Goal: Task Accomplishment & Management: Manage account settings

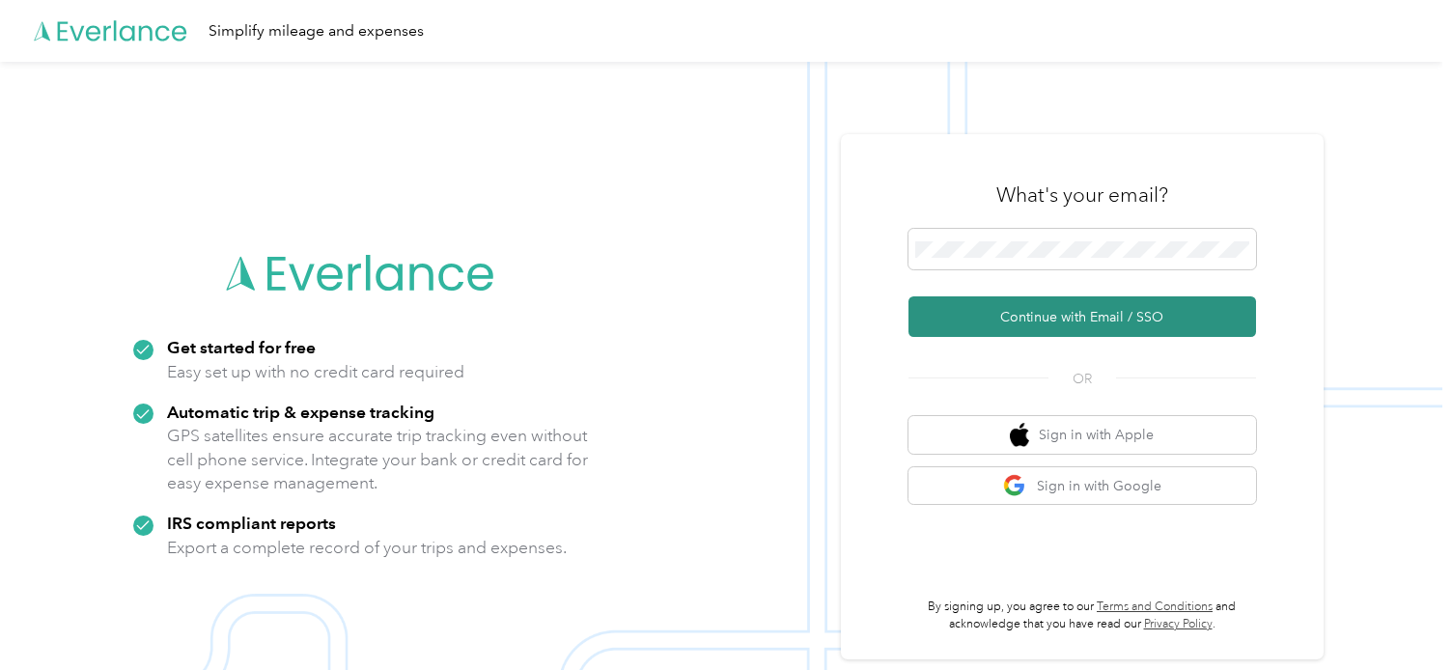
click at [1000, 325] on button "Continue with Email / SSO" at bounding box center [1083, 316] width 348 height 41
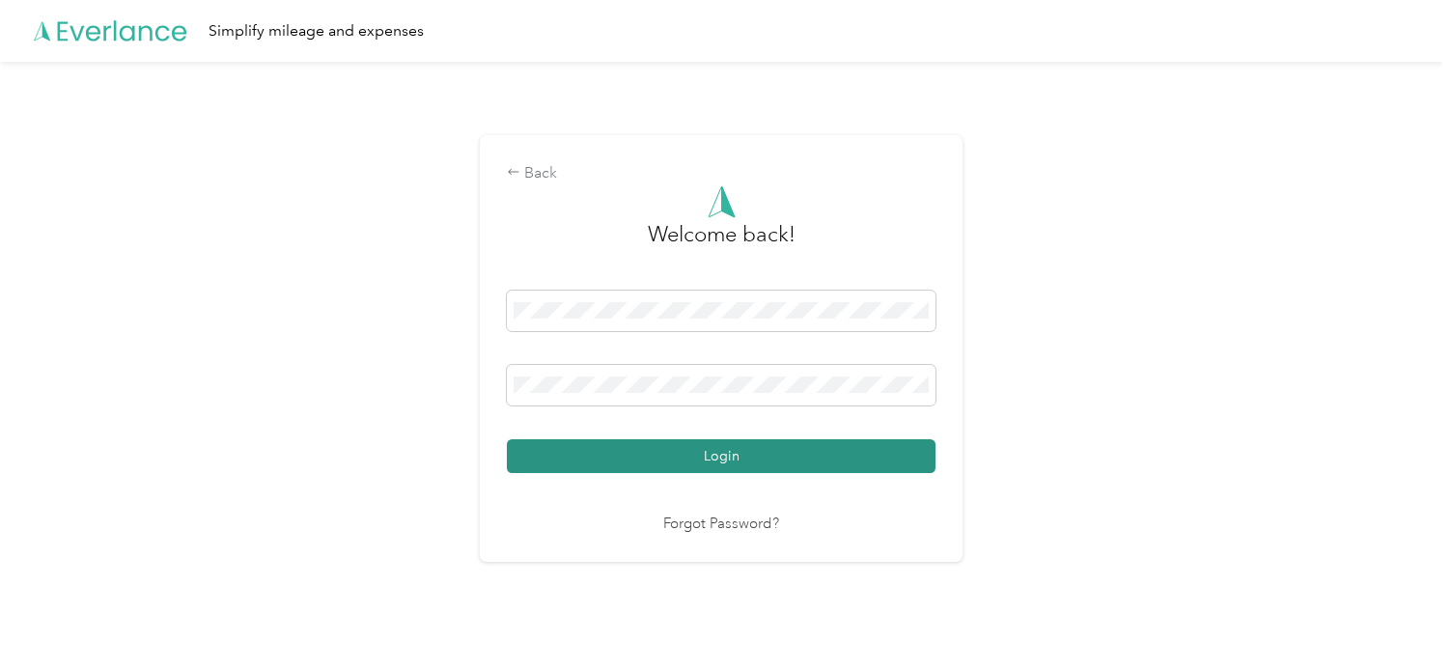
click at [688, 450] on button "Login" at bounding box center [721, 456] width 429 height 34
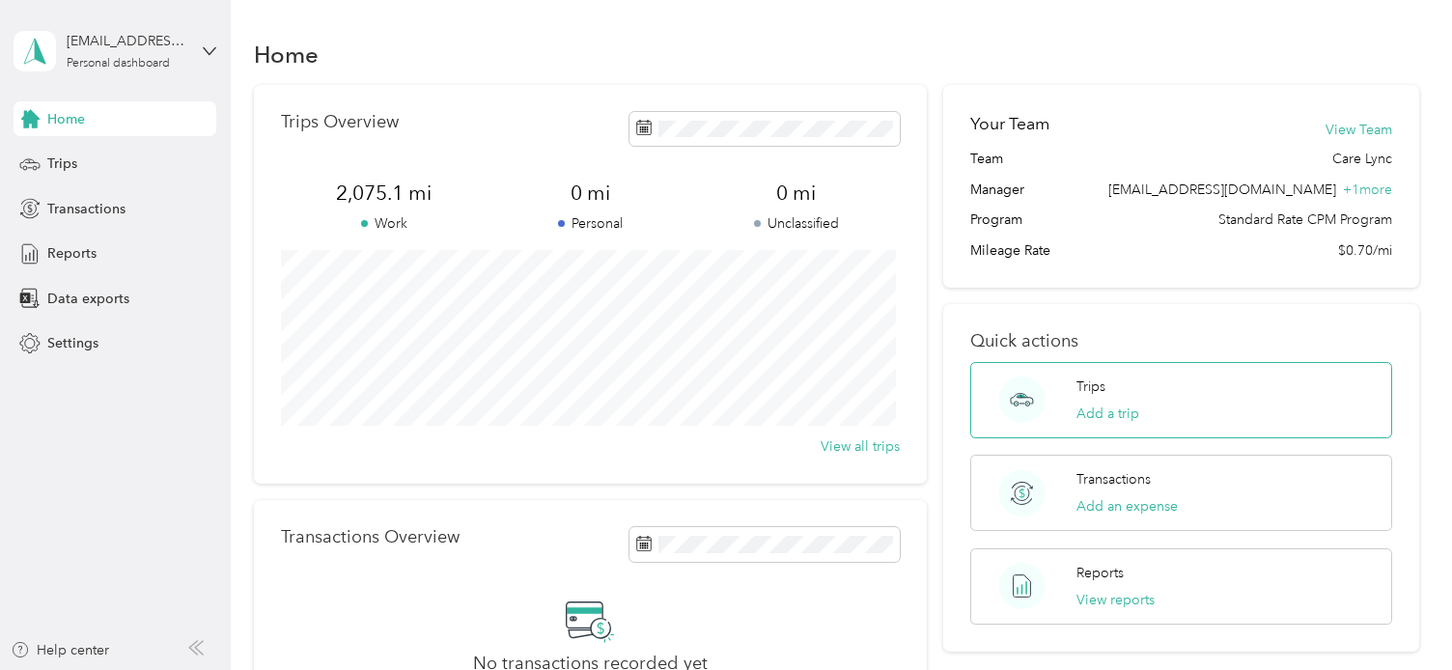
scroll to position [291, 0]
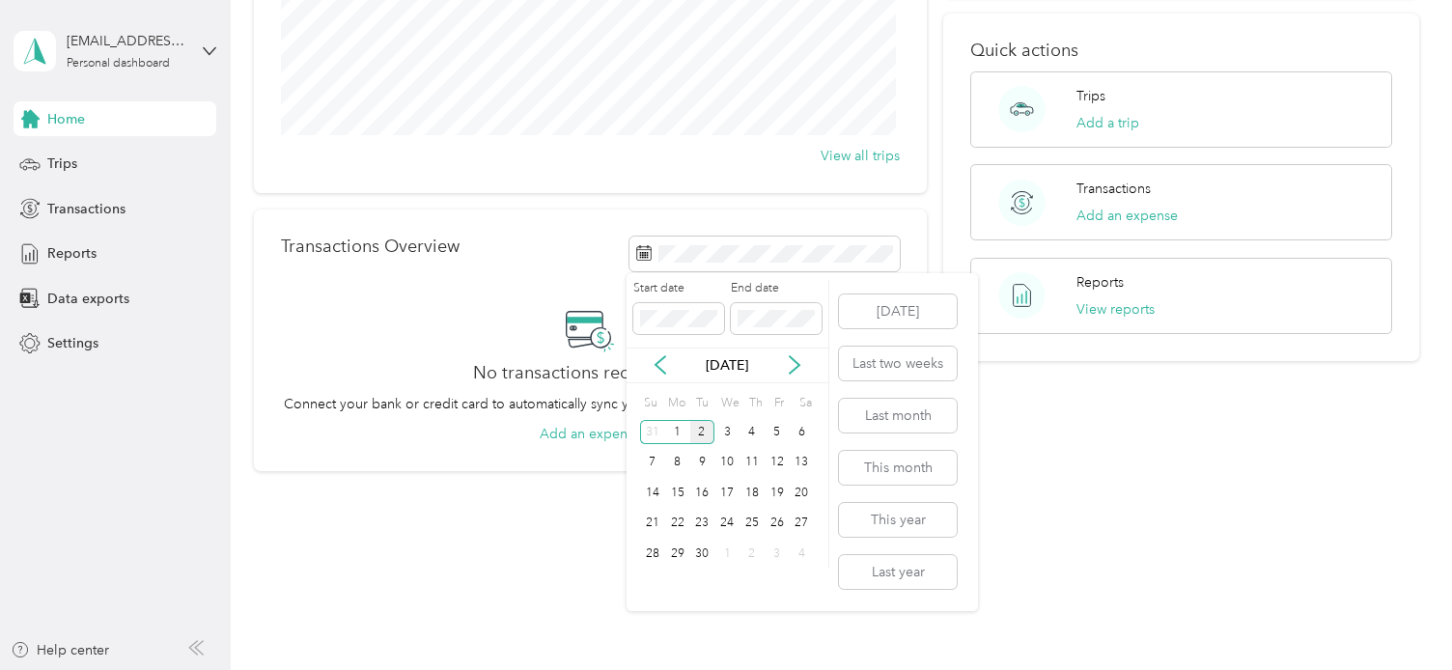
click at [661, 381] on div "[DATE]" at bounding box center [728, 366] width 202 height 36
click at [660, 371] on icon at bounding box center [661, 365] width 10 height 17
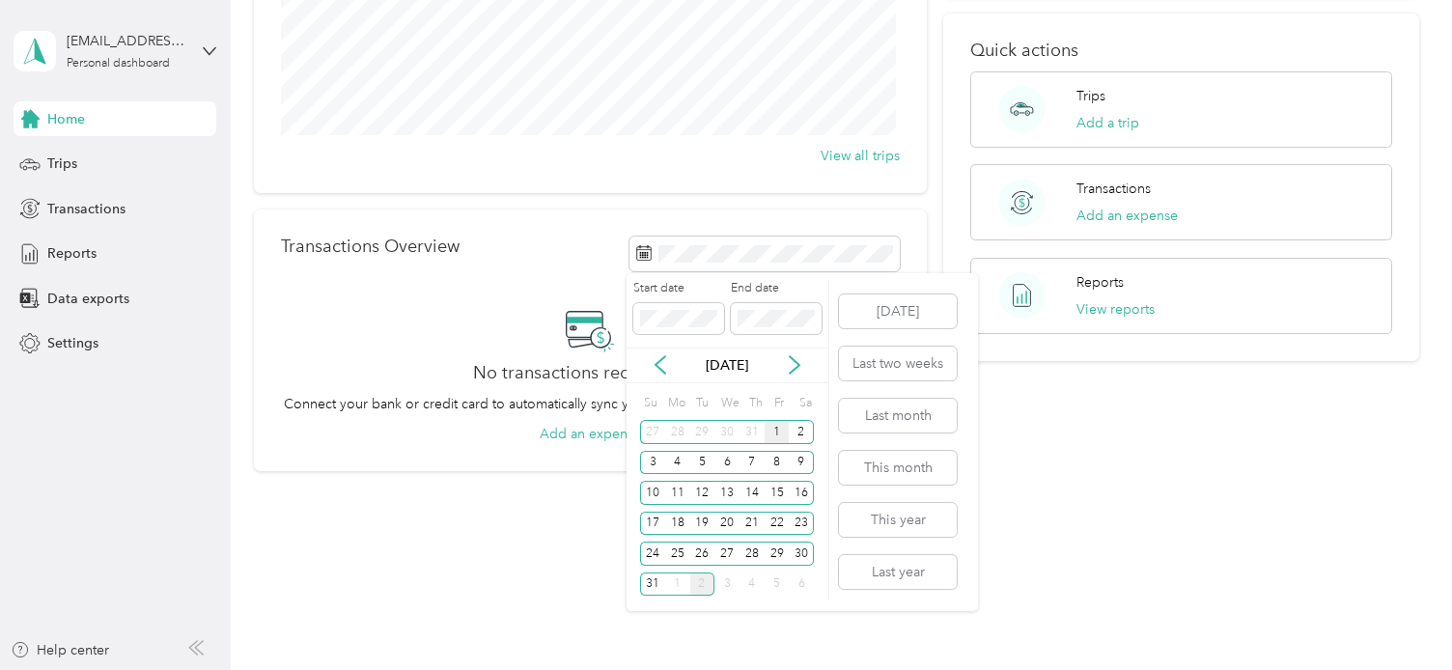
click at [776, 430] on div "1" at bounding box center [777, 432] width 25 height 24
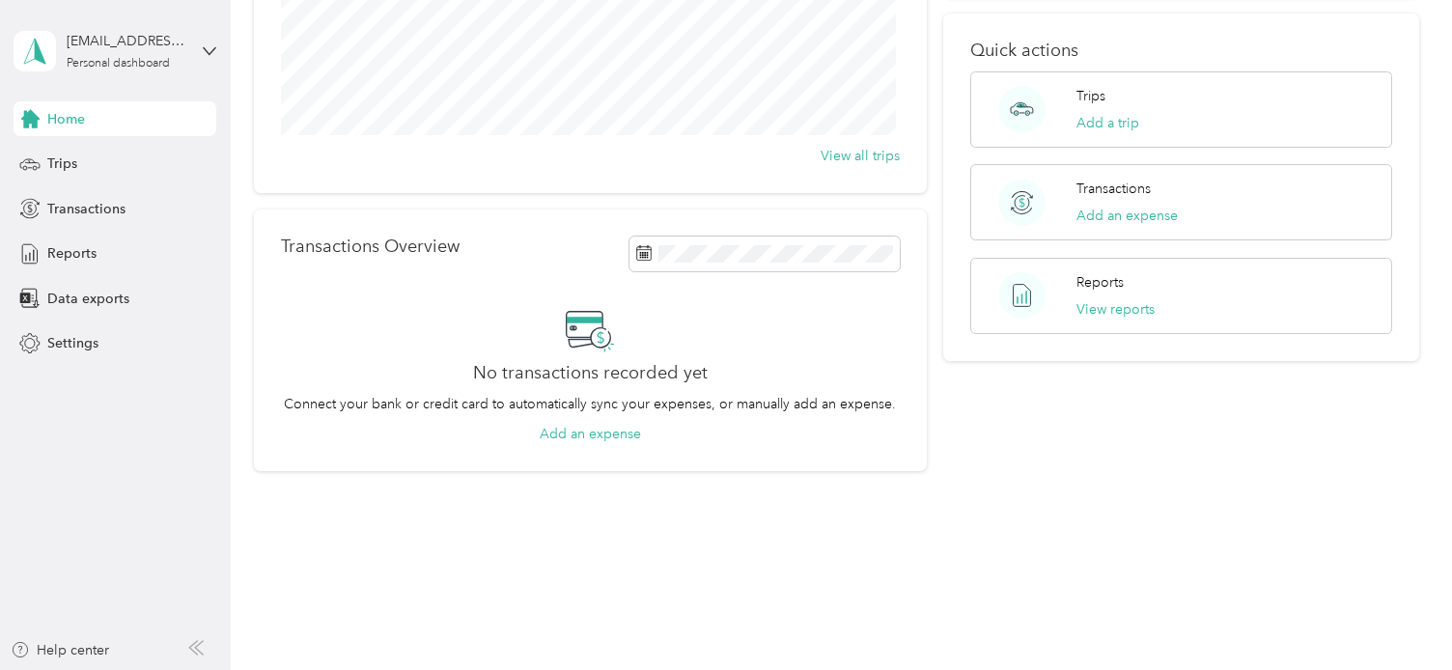
click at [1205, 401] on div "Your Team View Team Team Care Lync Manager [EMAIL_ADDRESS][DOMAIN_NAME] + 1 mor…" at bounding box center [1180, 133] width 475 height 678
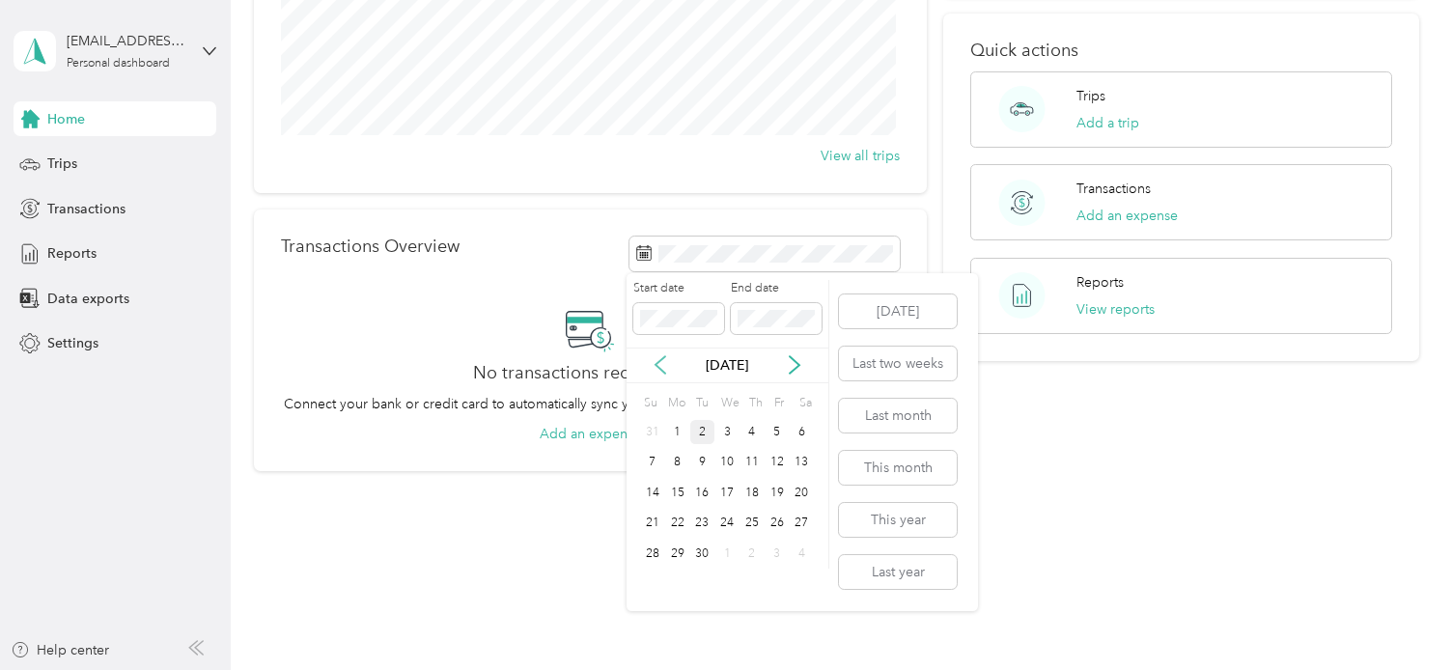
click at [651, 366] on icon at bounding box center [660, 364] width 19 height 19
click at [657, 588] on div "31" at bounding box center [652, 585] width 25 height 24
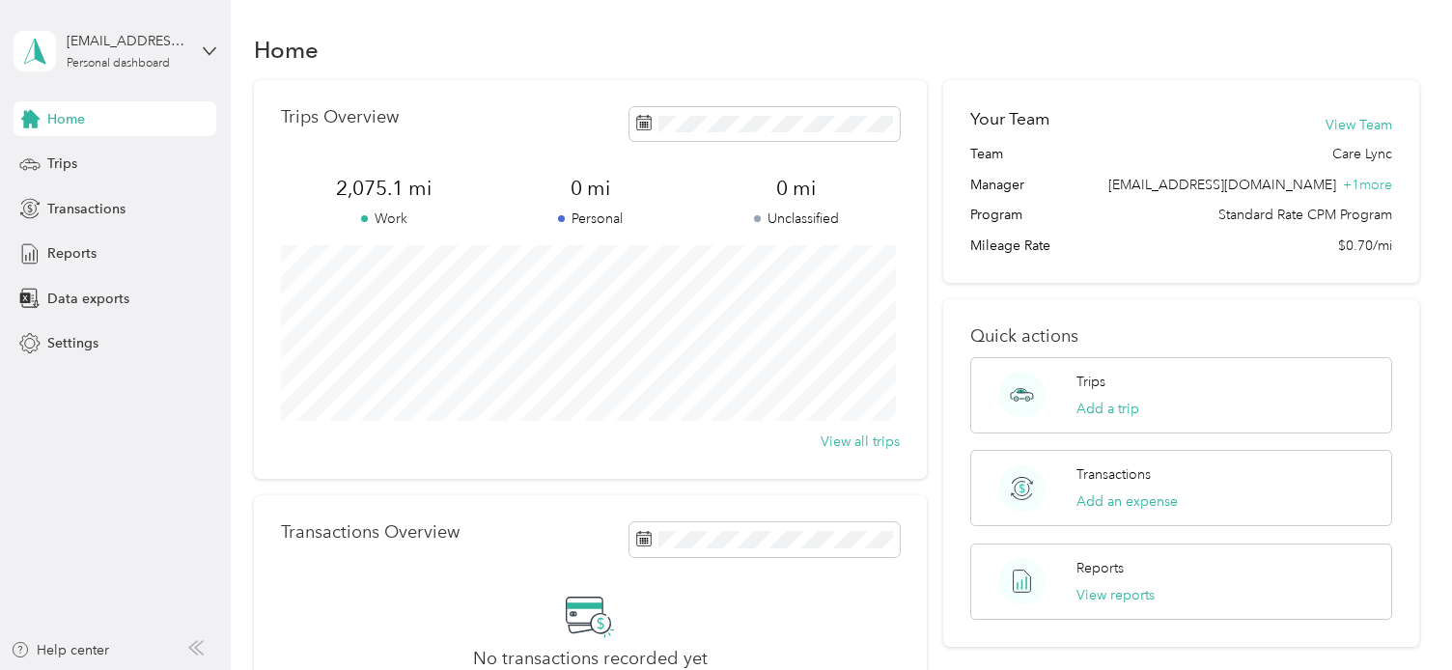
scroll to position [2, 0]
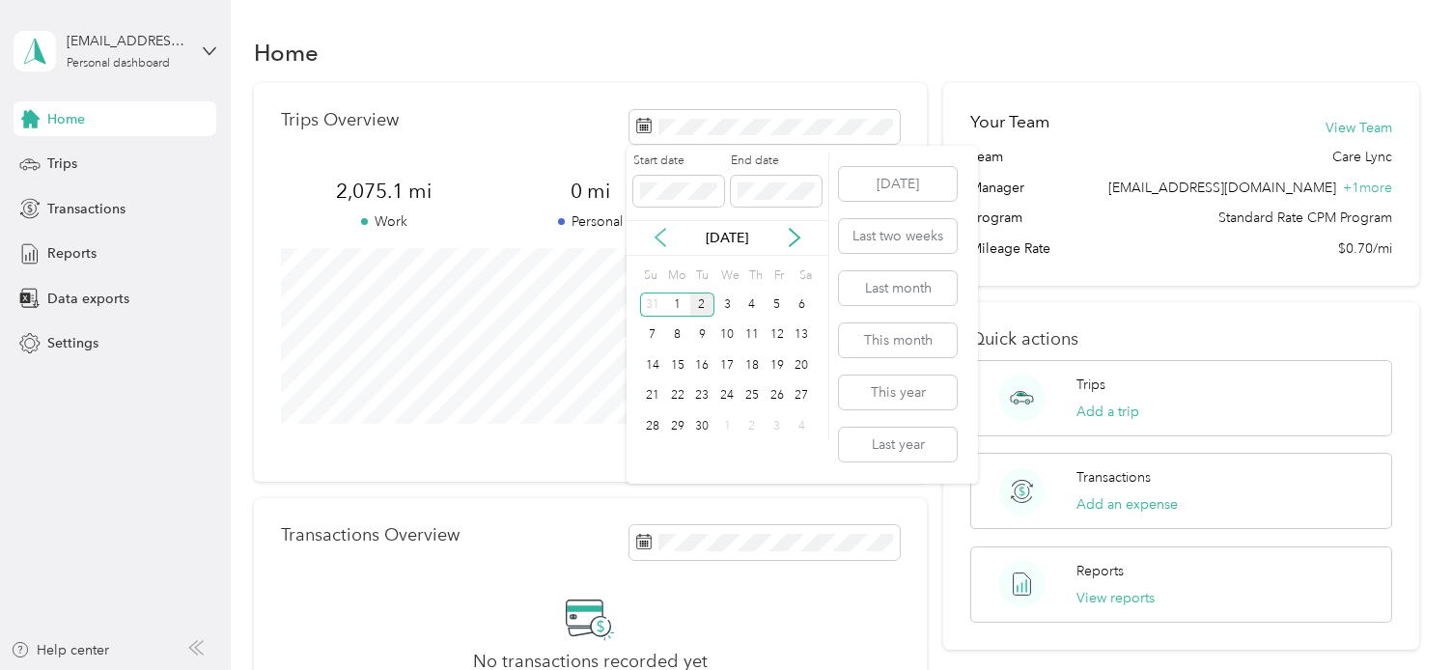
click at [659, 237] on icon at bounding box center [660, 237] width 19 height 19
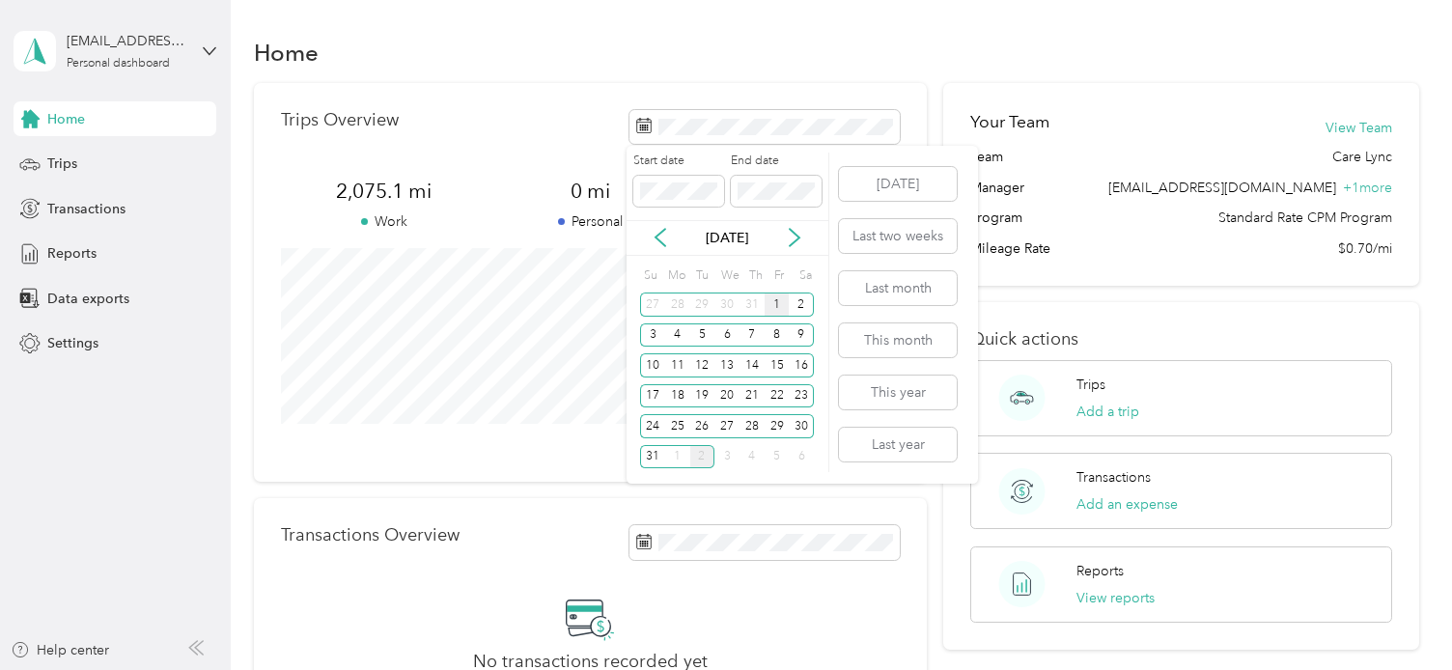
click at [771, 301] on div "1" at bounding box center [777, 305] width 25 height 24
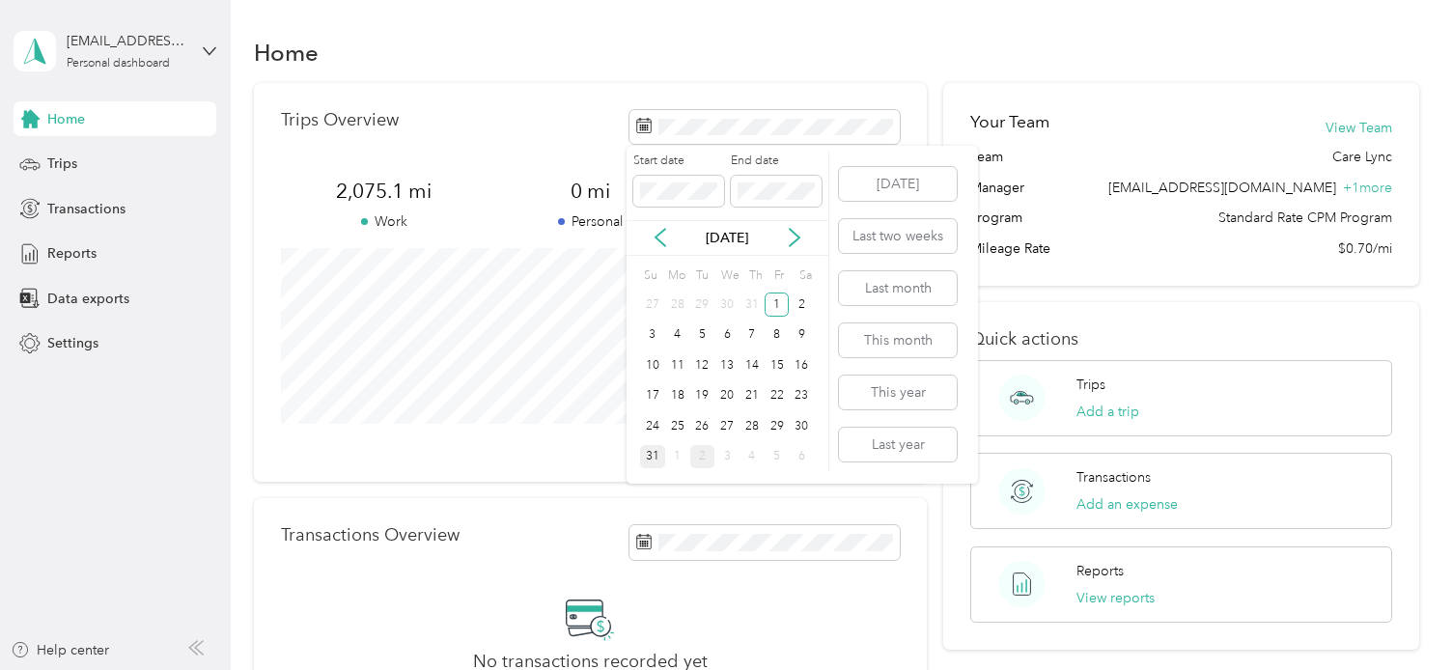
click at [653, 451] on div "31" at bounding box center [652, 457] width 25 height 24
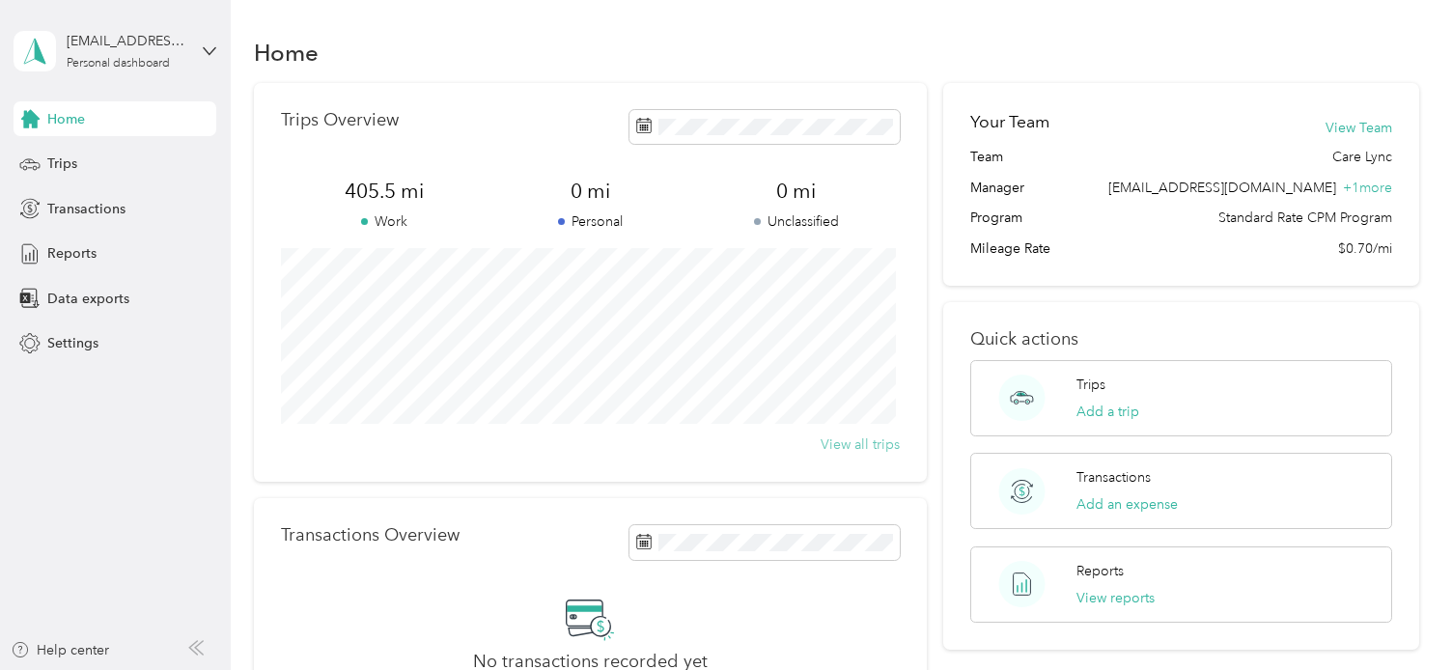
click at [865, 441] on button "View all trips" at bounding box center [860, 445] width 79 height 20
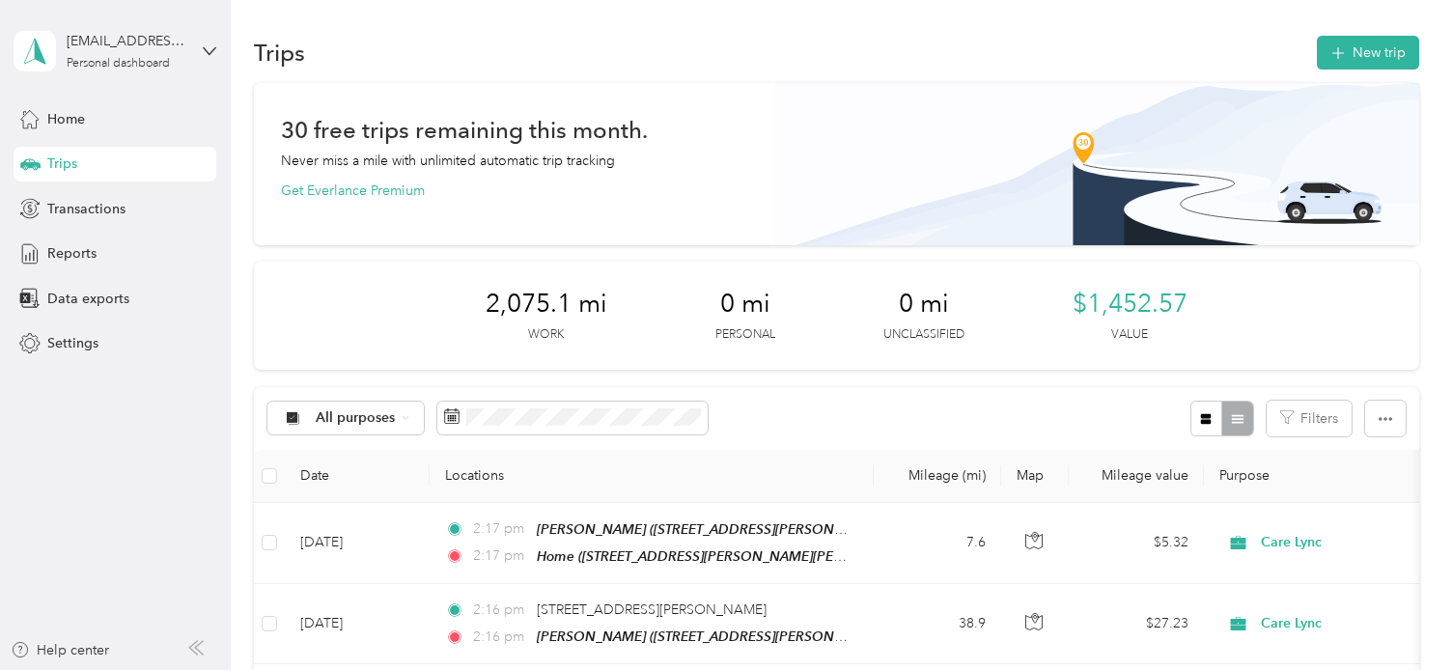
scroll to position [97, 0]
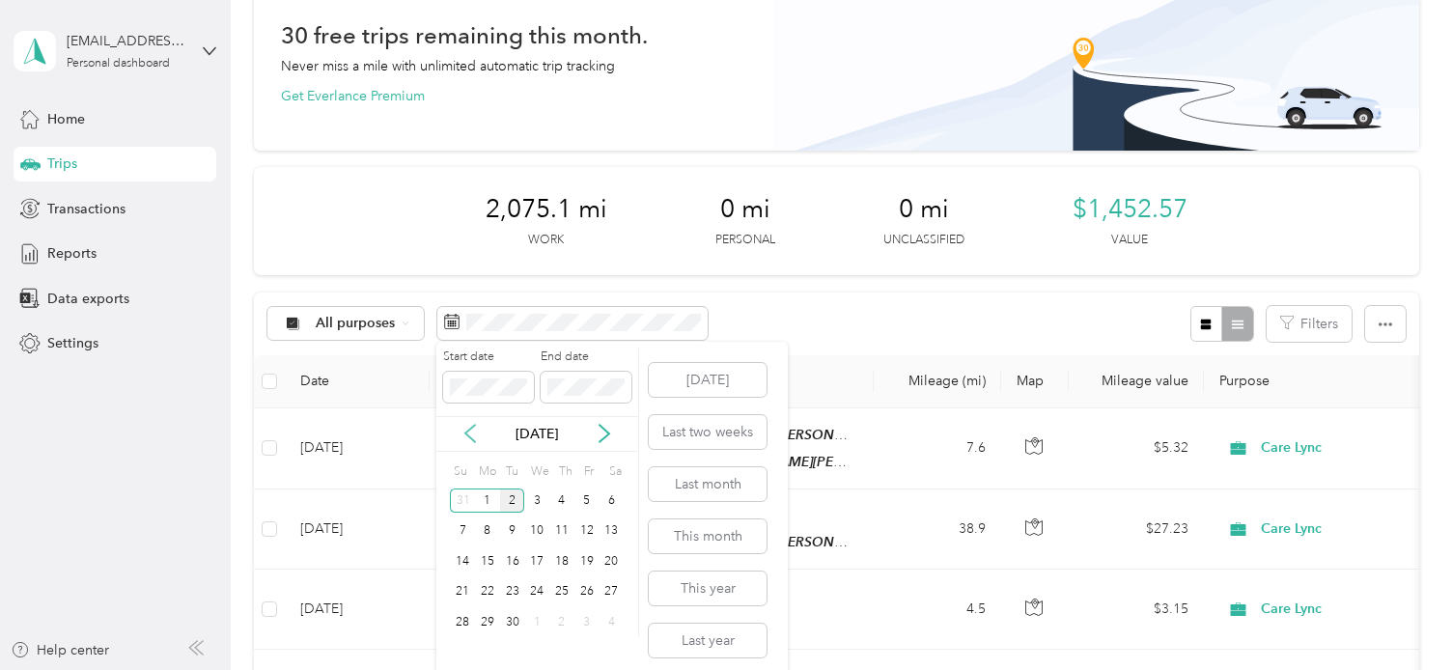
click at [475, 436] on icon at bounding box center [470, 433] width 19 height 19
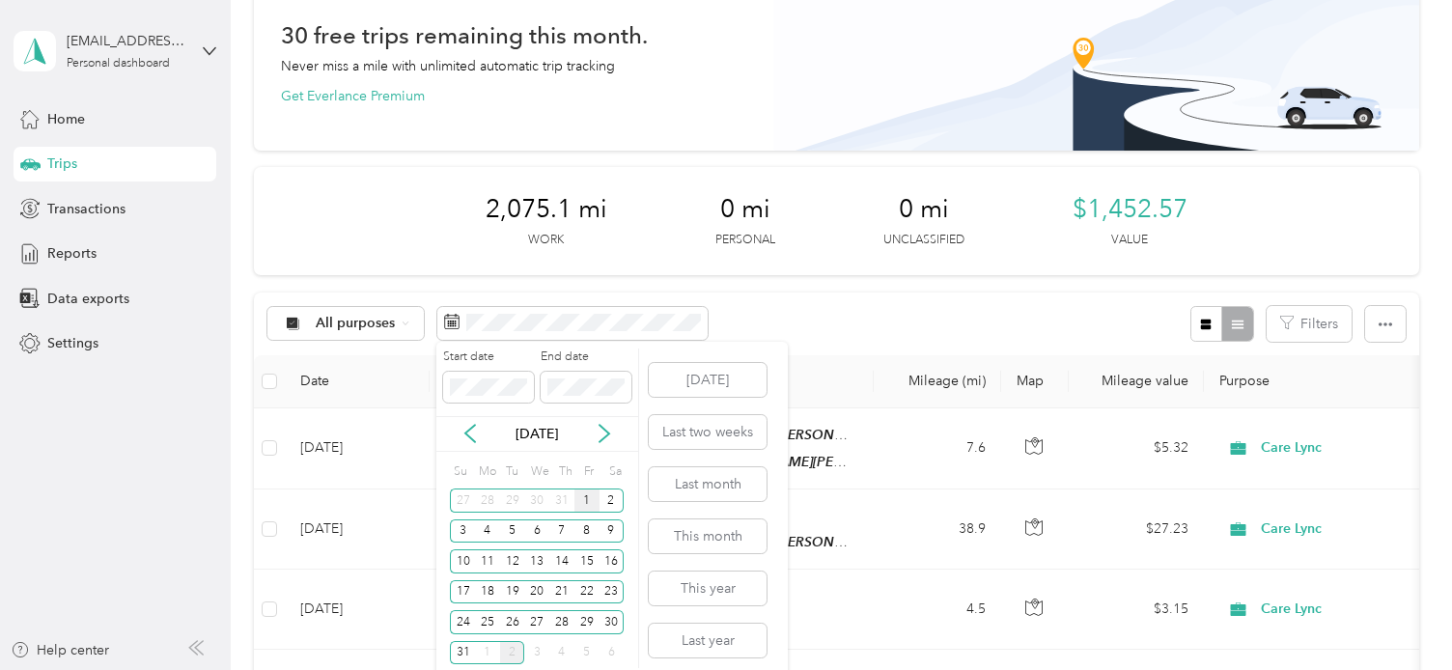
click at [586, 500] on div "1" at bounding box center [587, 501] width 25 height 24
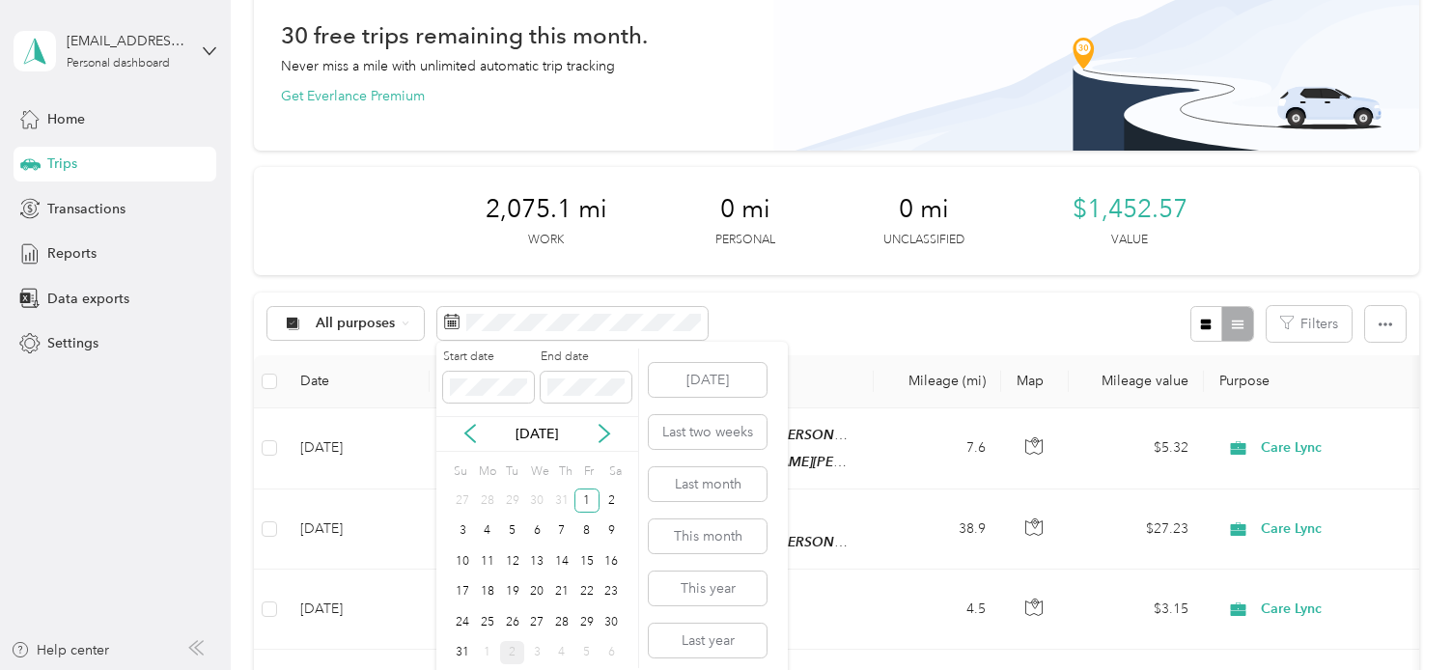
click at [445, 660] on div "Start date End date [DATE] Su Mo Tu We Th Fr Sa 27 28 29 30 31 1 2 3 4 5 6 7 8 …" at bounding box center [537, 509] width 203 height 320
click at [461, 654] on div "31" at bounding box center [462, 653] width 25 height 24
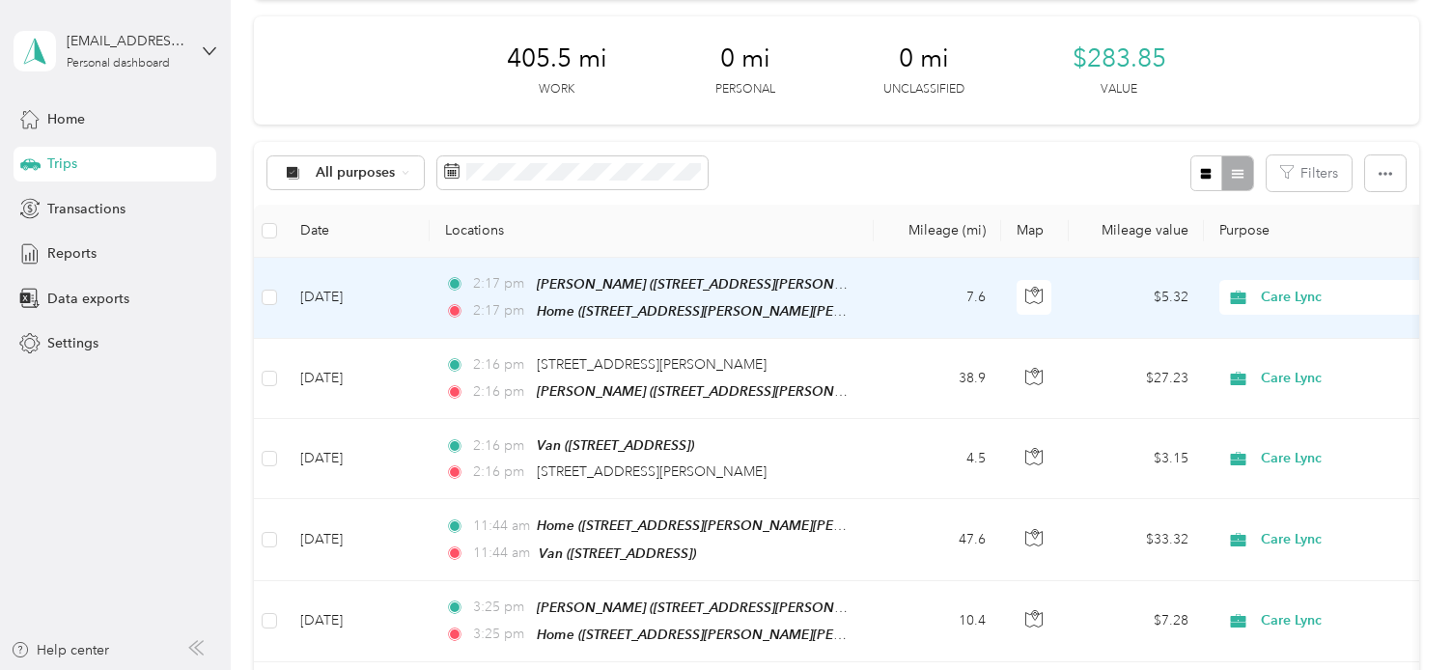
scroll to position [255, 0]
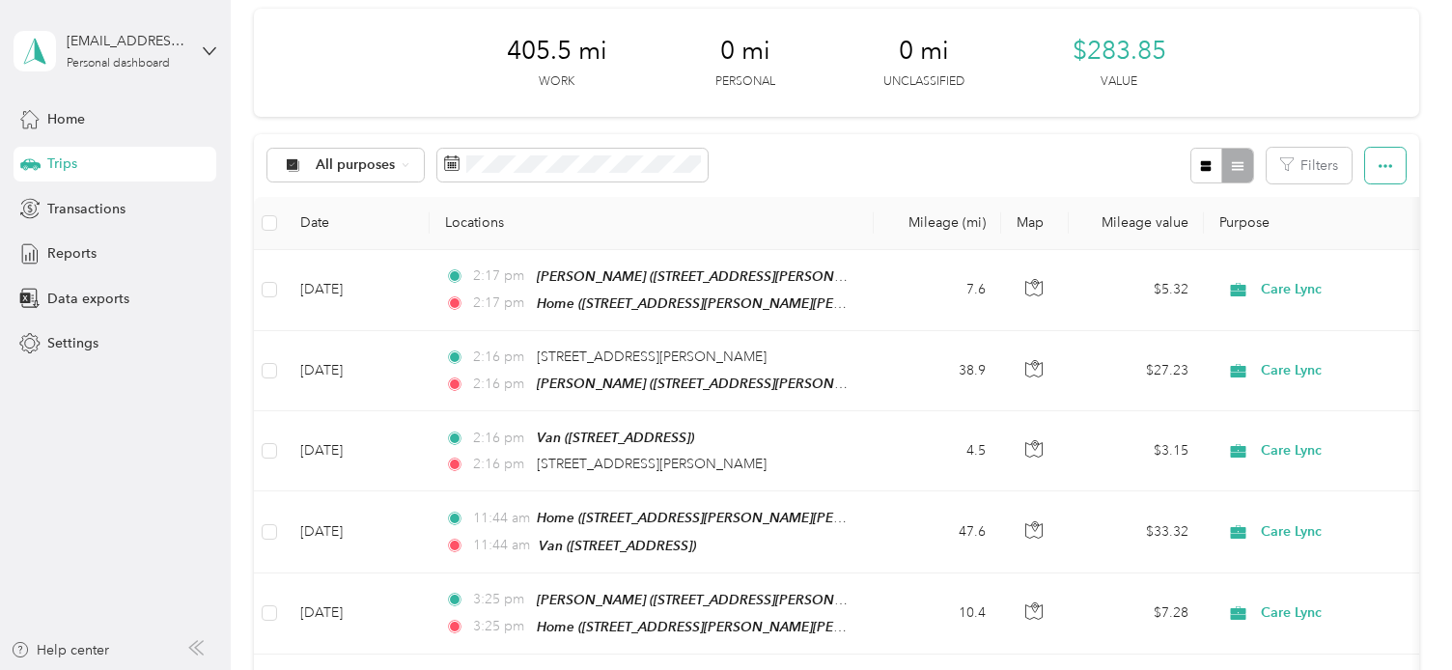
click at [1365, 163] on button "button" at bounding box center [1385, 166] width 41 height 36
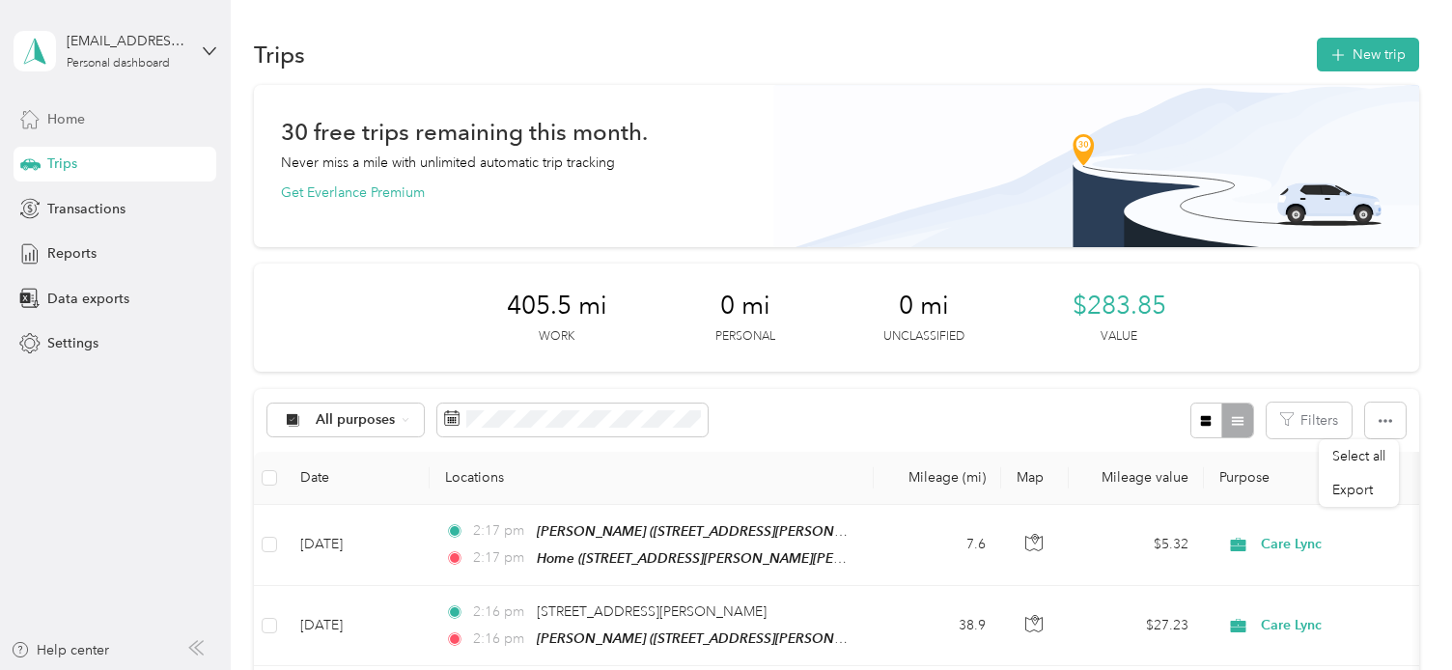
click at [89, 126] on div "Home" at bounding box center [115, 118] width 203 height 35
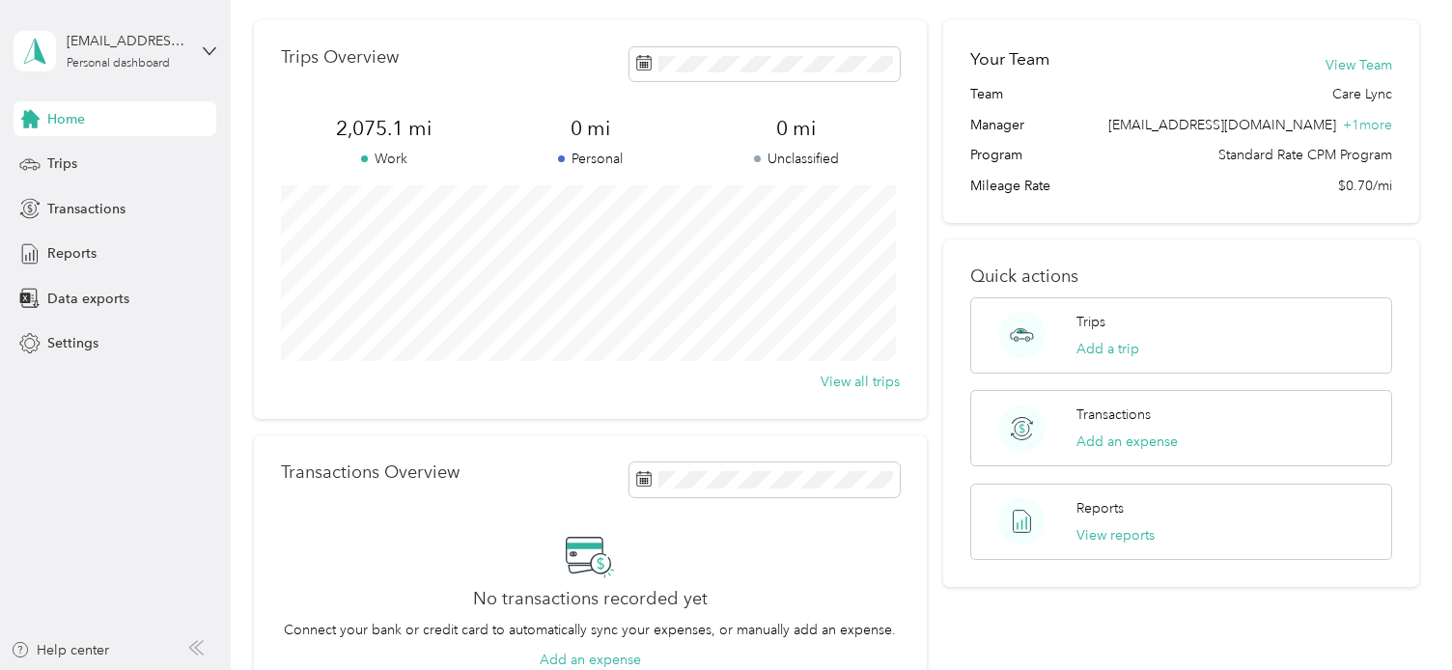
scroll to position [66, 0]
click at [1088, 345] on button "Add a trip" at bounding box center [1108, 348] width 63 height 20
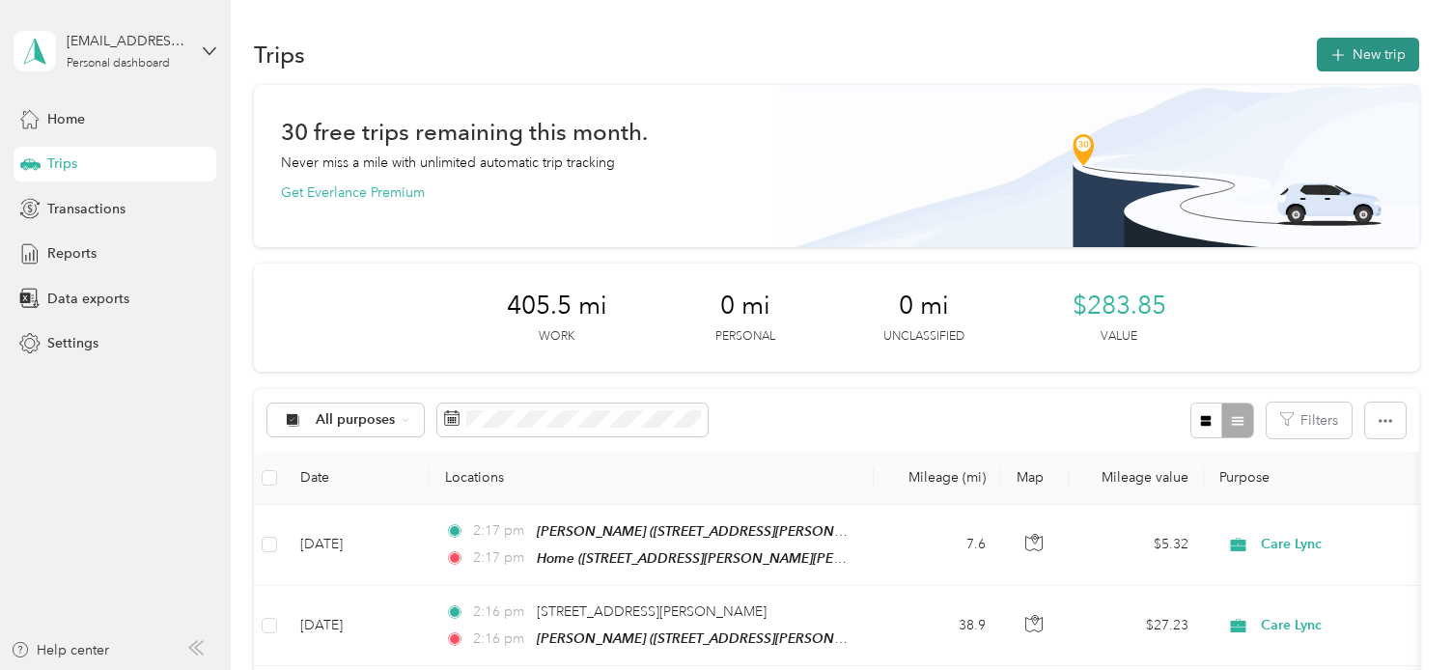
click at [1362, 47] on button "New trip" at bounding box center [1368, 55] width 102 height 34
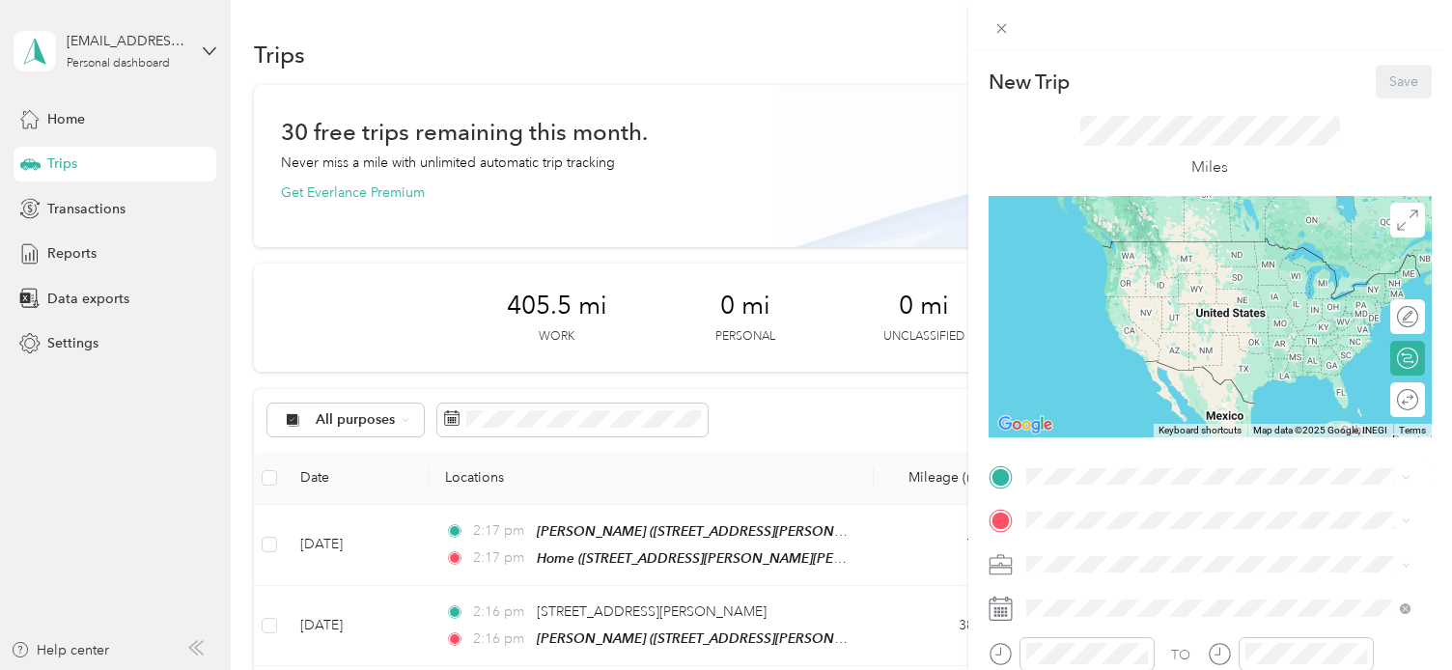
click at [1120, 281] on span "[STREET_ADDRESS][PERSON_NAME][PERSON_NAME][PERSON_NAME]" at bounding box center [1230, 280] width 337 height 37
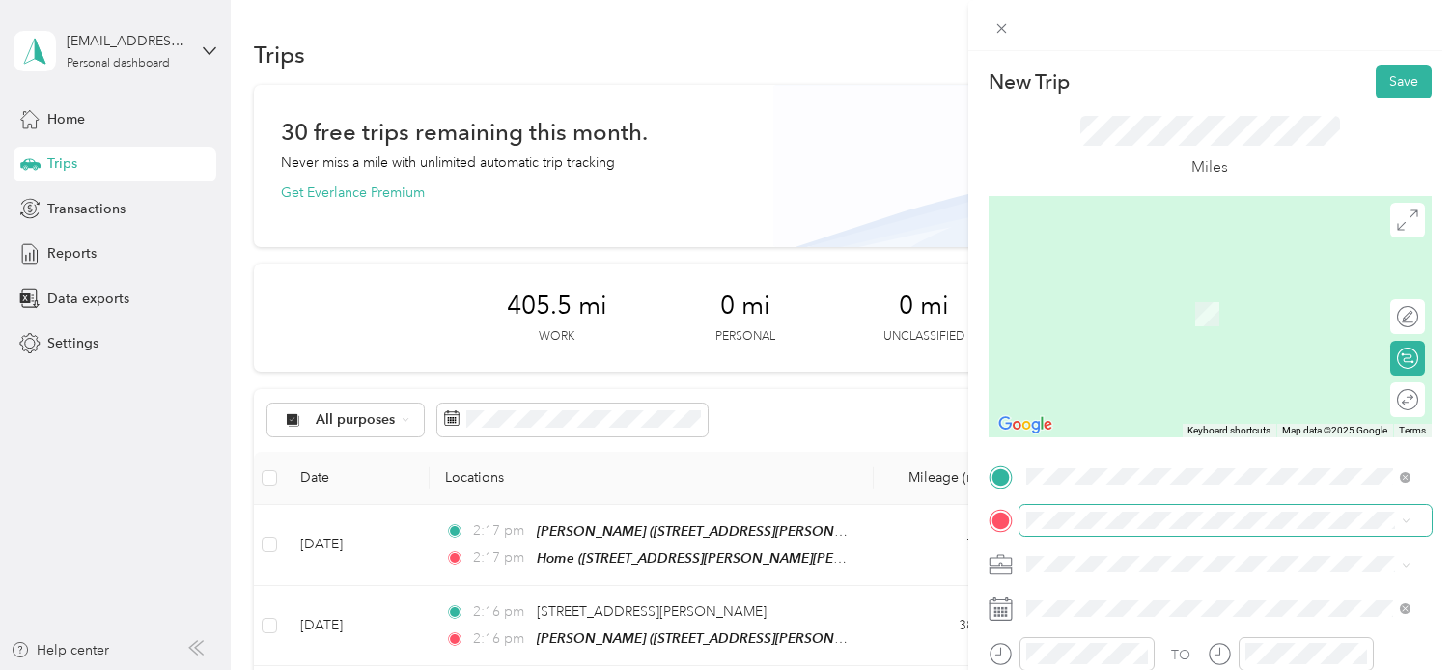
click at [1053, 529] on span at bounding box center [1226, 520] width 412 height 31
click at [1207, 302] on span "[STREET_ADDRESS][PERSON_NAME][PERSON_NAME][US_STATE]" at bounding box center [1233, 294] width 342 height 34
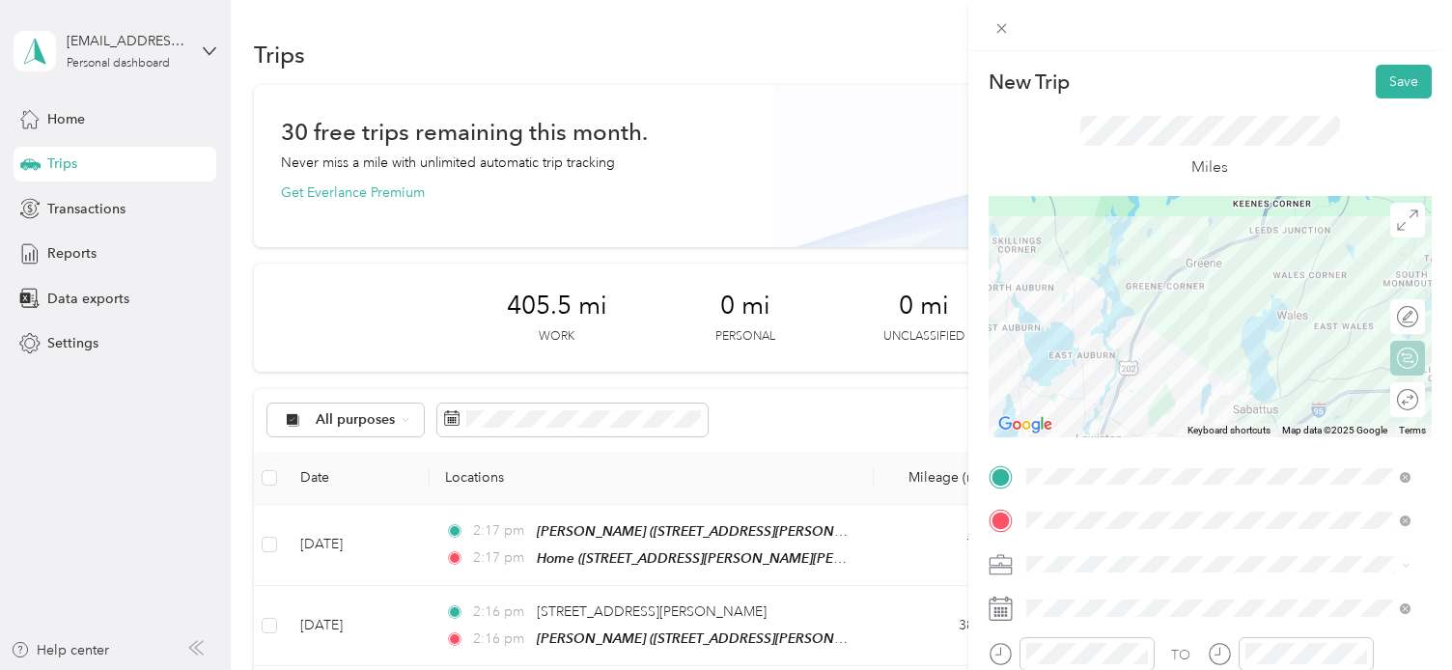
scroll to position [0, 151]
drag, startPoint x: 1248, startPoint y: 502, endPoint x: 1393, endPoint y: 406, distance: 174.9
click at [1393, 406] on div "New Trip Save This trip cannot be edited because it is either under review, app…" at bounding box center [1210, 496] width 443 height 863
drag, startPoint x: 1393, startPoint y: 406, endPoint x: 1370, endPoint y: 399, distance: 24.1
click at [1380, 399] on div at bounding box center [1388, 399] width 17 height 17
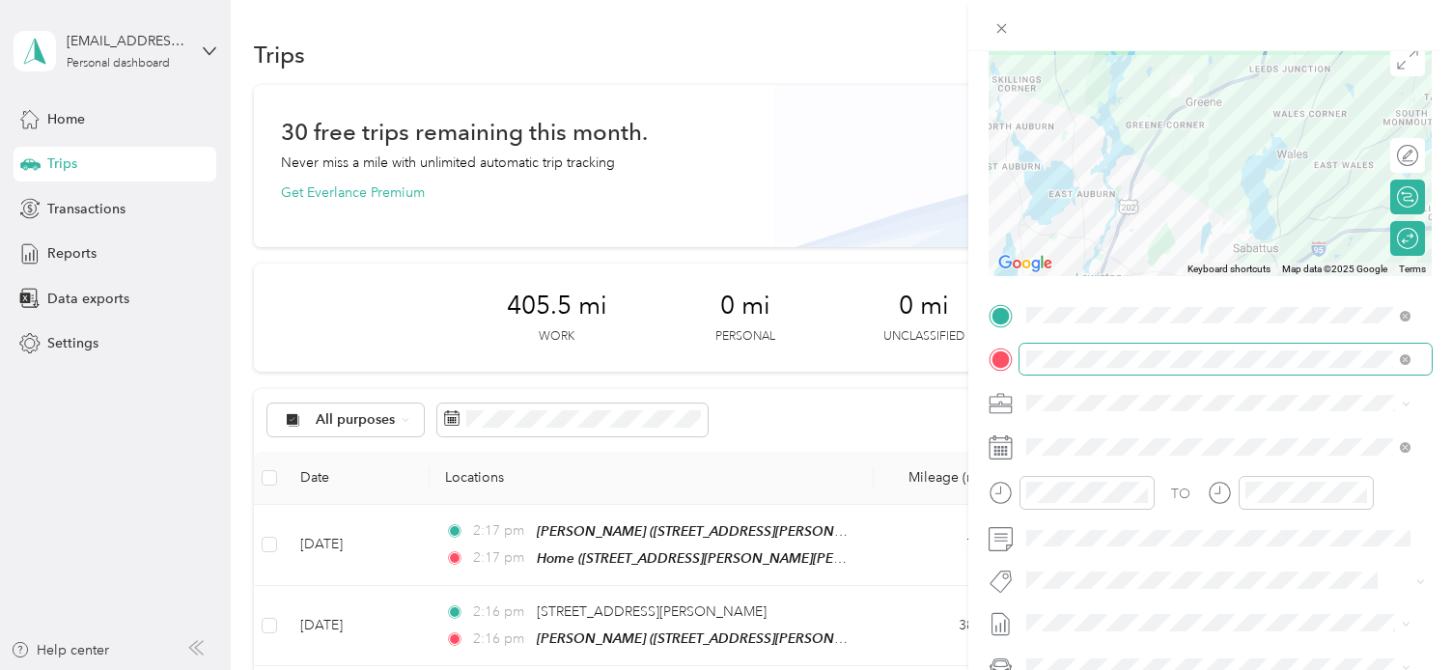
scroll to position [172, 0]
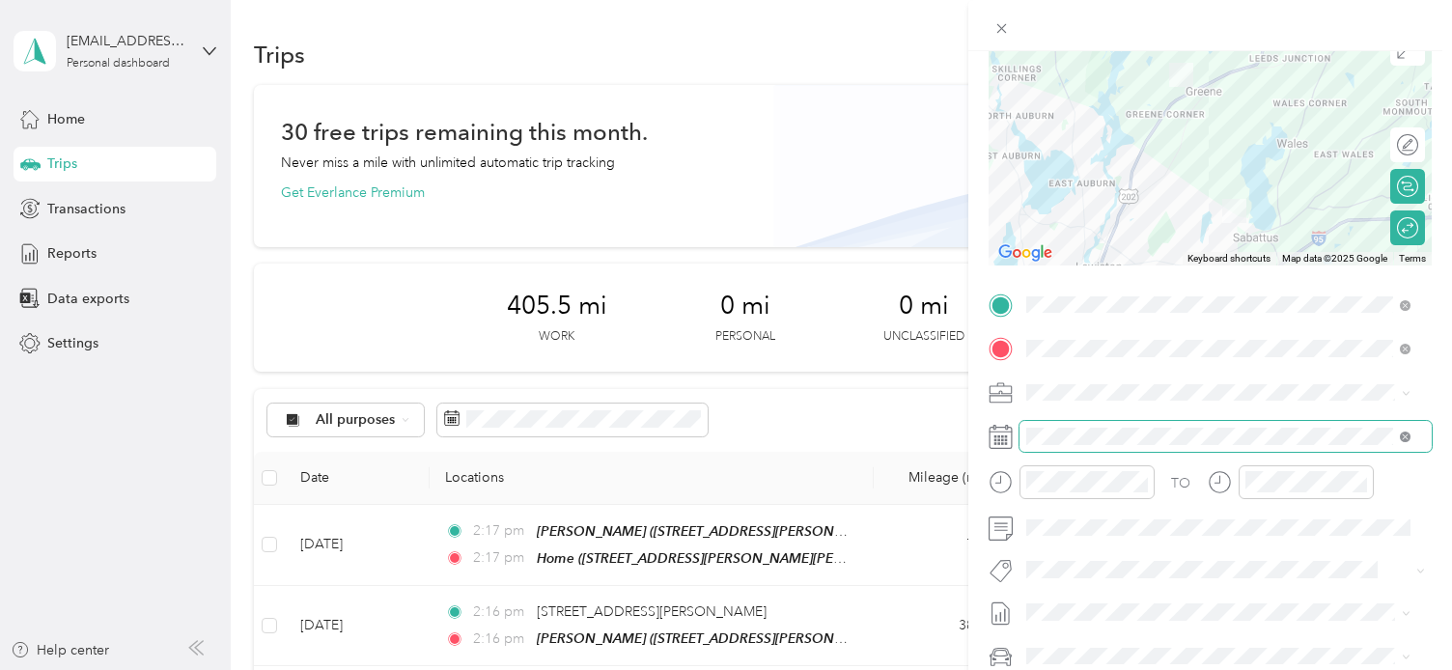
click at [1406, 439] on icon at bounding box center [1405, 437] width 11 height 11
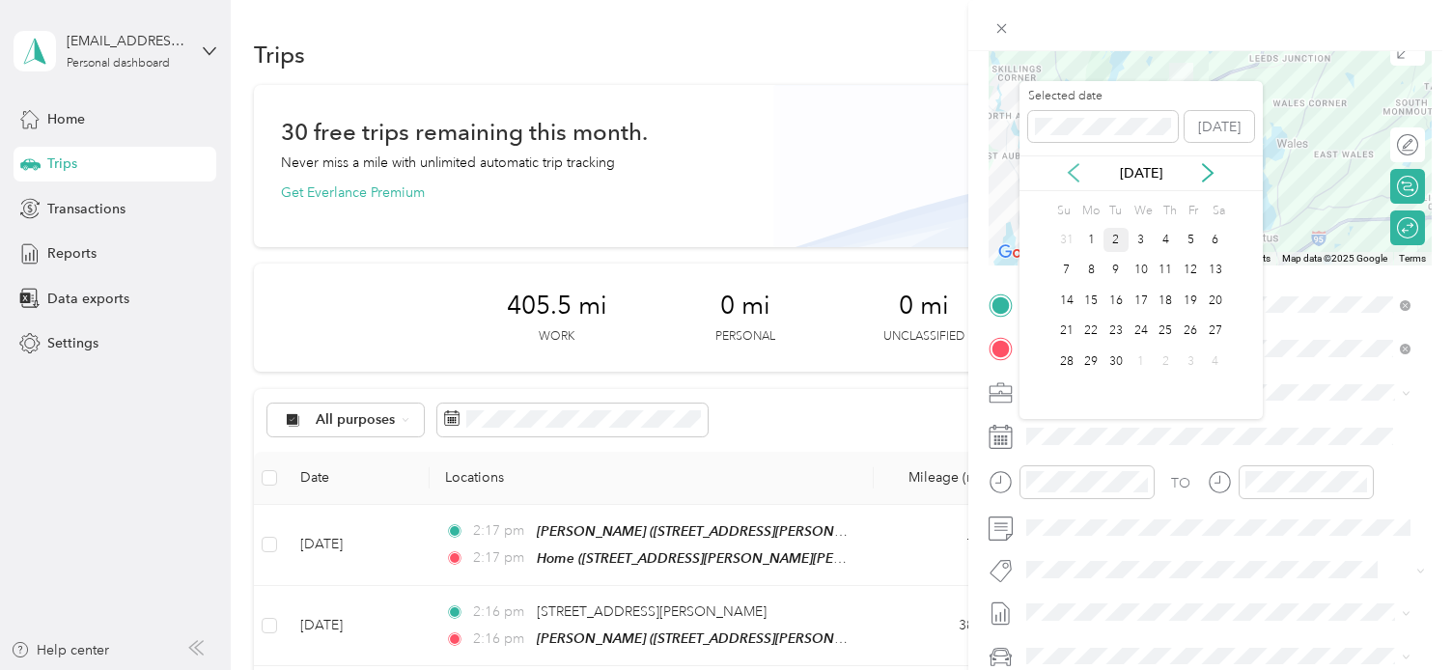
click at [1077, 168] on icon at bounding box center [1073, 172] width 19 height 19
click at [1166, 364] on div "28" at bounding box center [1166, 362] width 25 height 24
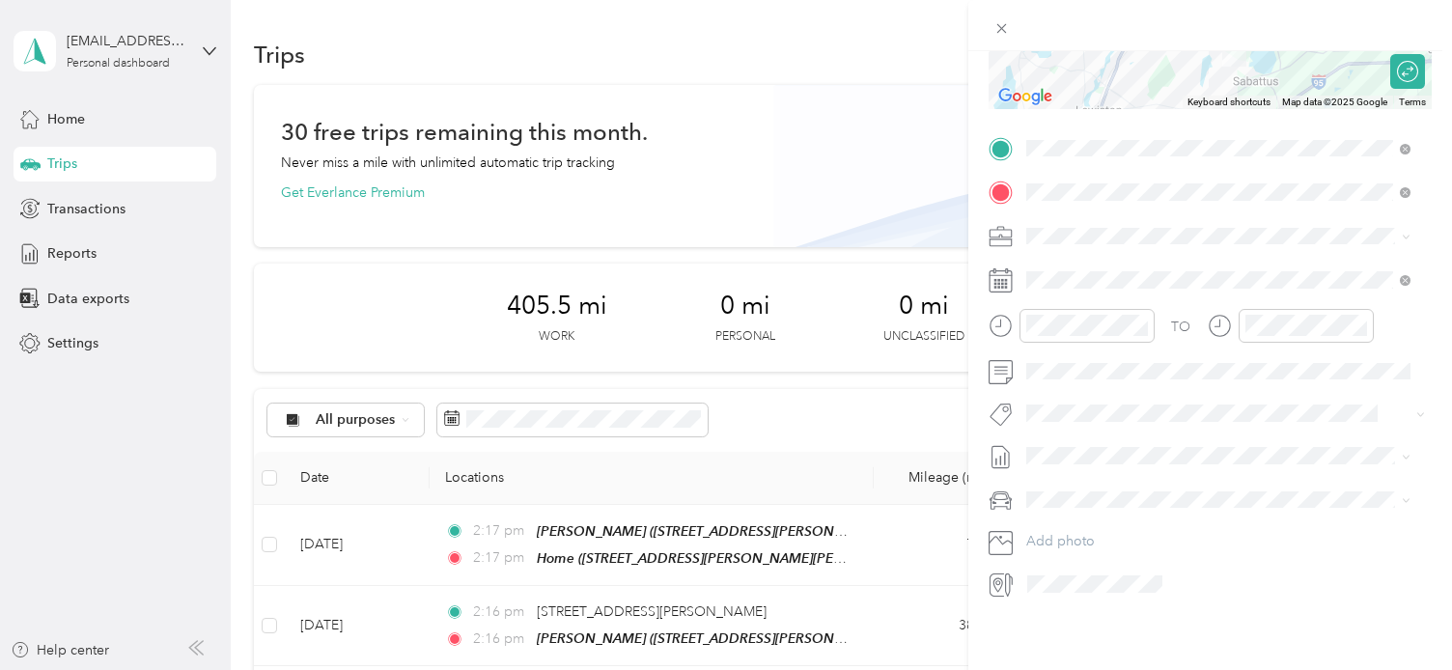
scroll to position [0, 0]
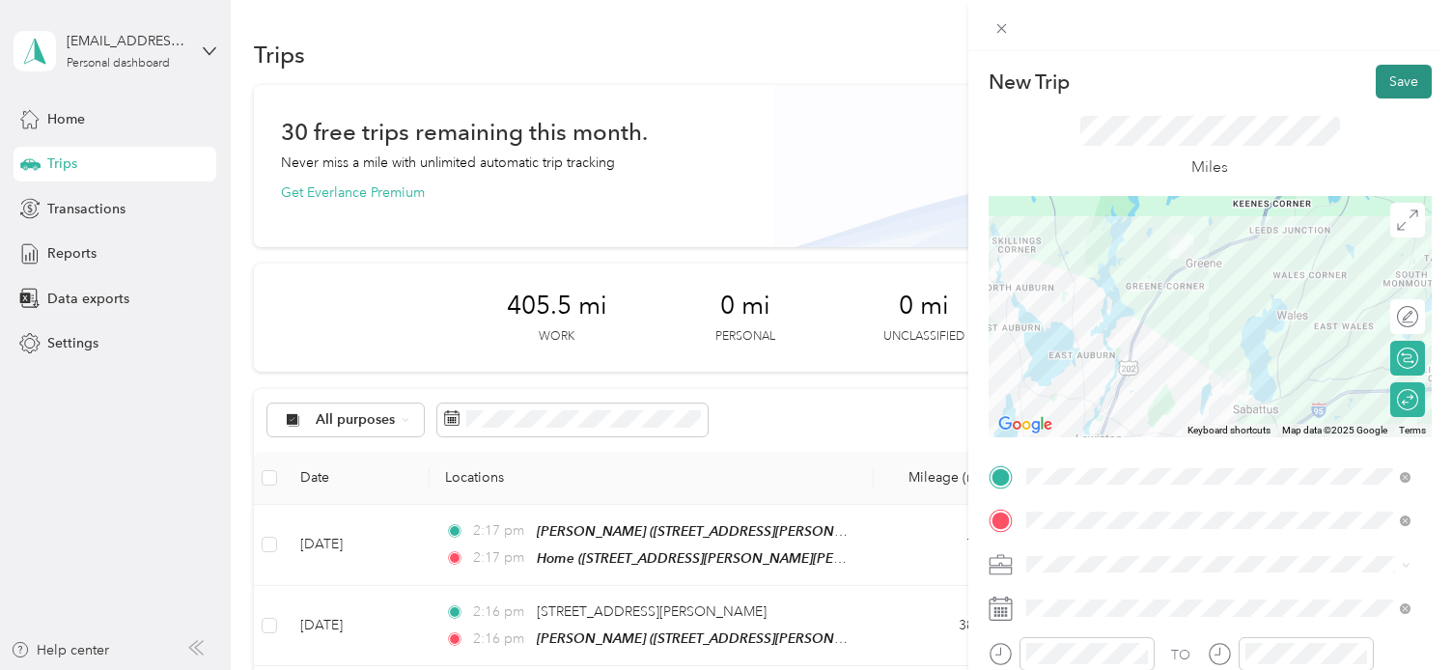
click at [1387, 78] on button "Save" at bounding box center [1404, 82] width 56 height 34
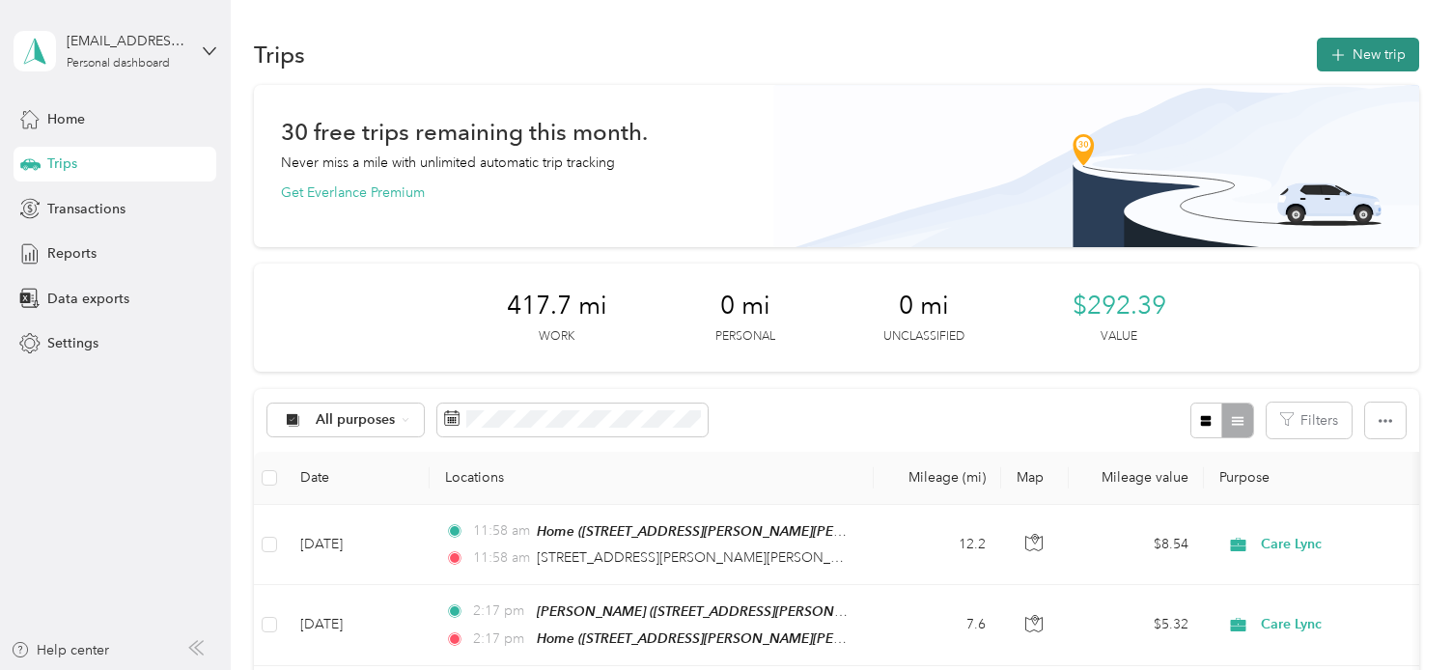
click at [1364, 55] on button "New trip" at bounding box center [1368, 55] width 102 height 34
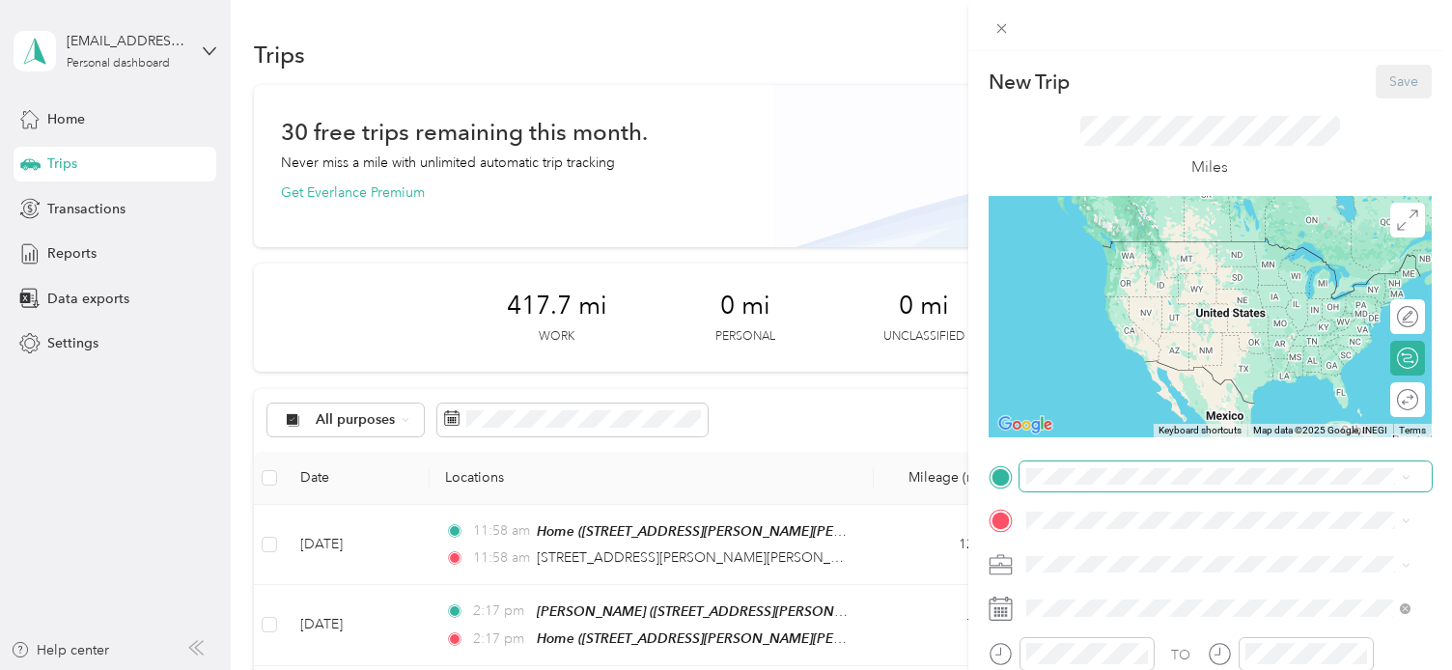
click at [1130, 486] on span at bounding box center [1226, 477] width 412 height 31
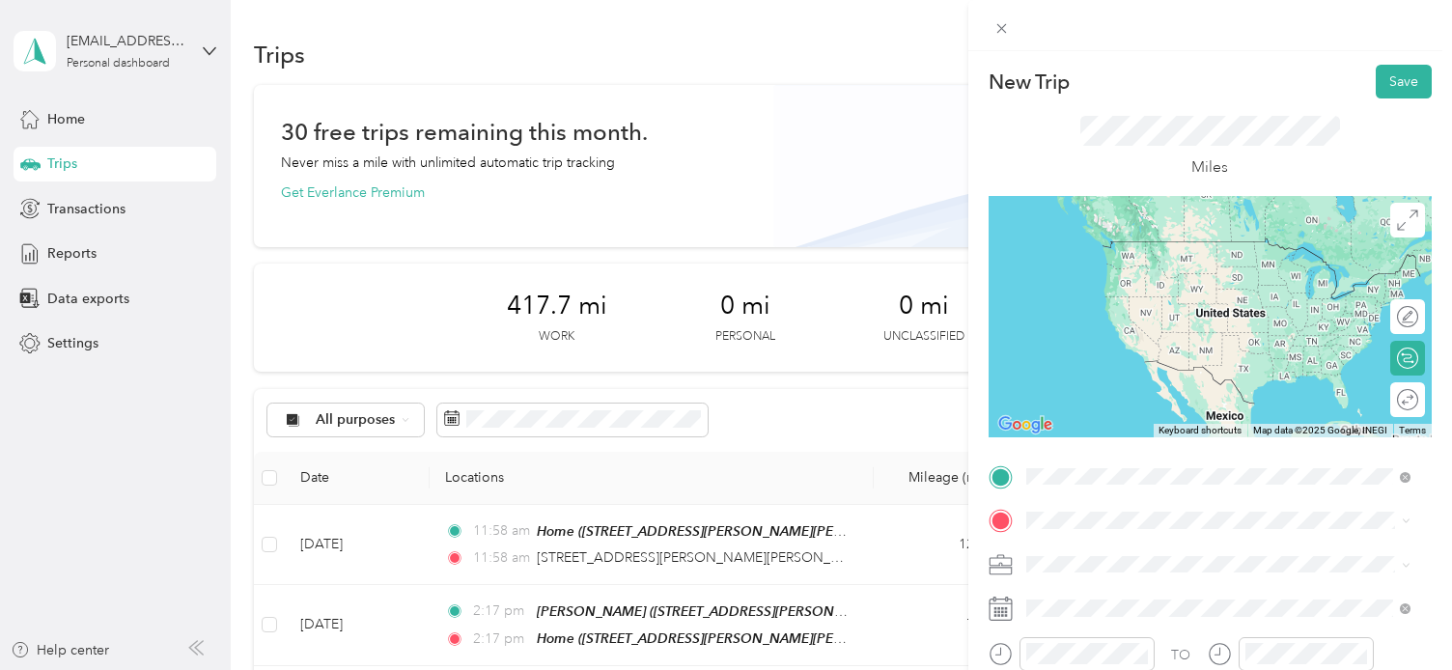
click at [1138, 257] on div "Jenna [STREET_ADDRESS]" at bounding box center [1123, 259] width 123 height 41
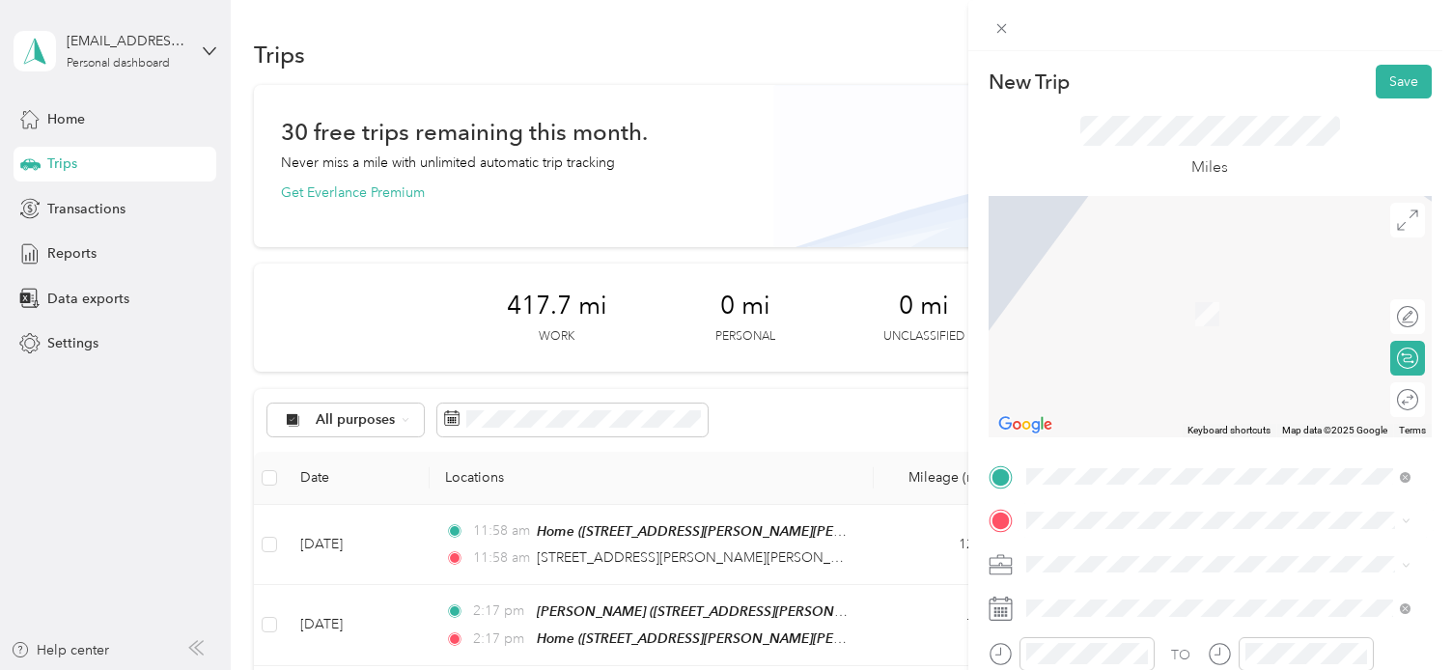
click at [1147, 330] on span "[STREET_ADDRESS][US_STATE]" at bounding box center [1158, 321] width 193 height 17
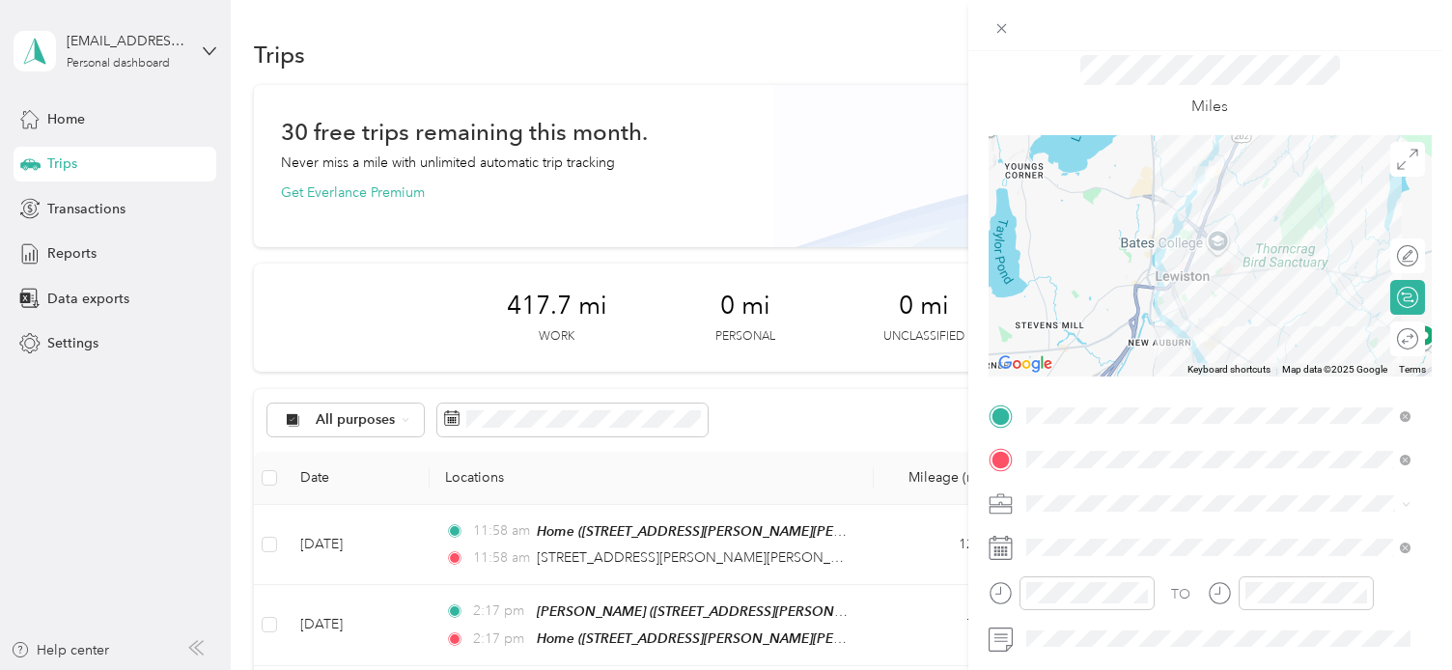
scroll to position [68, 0]
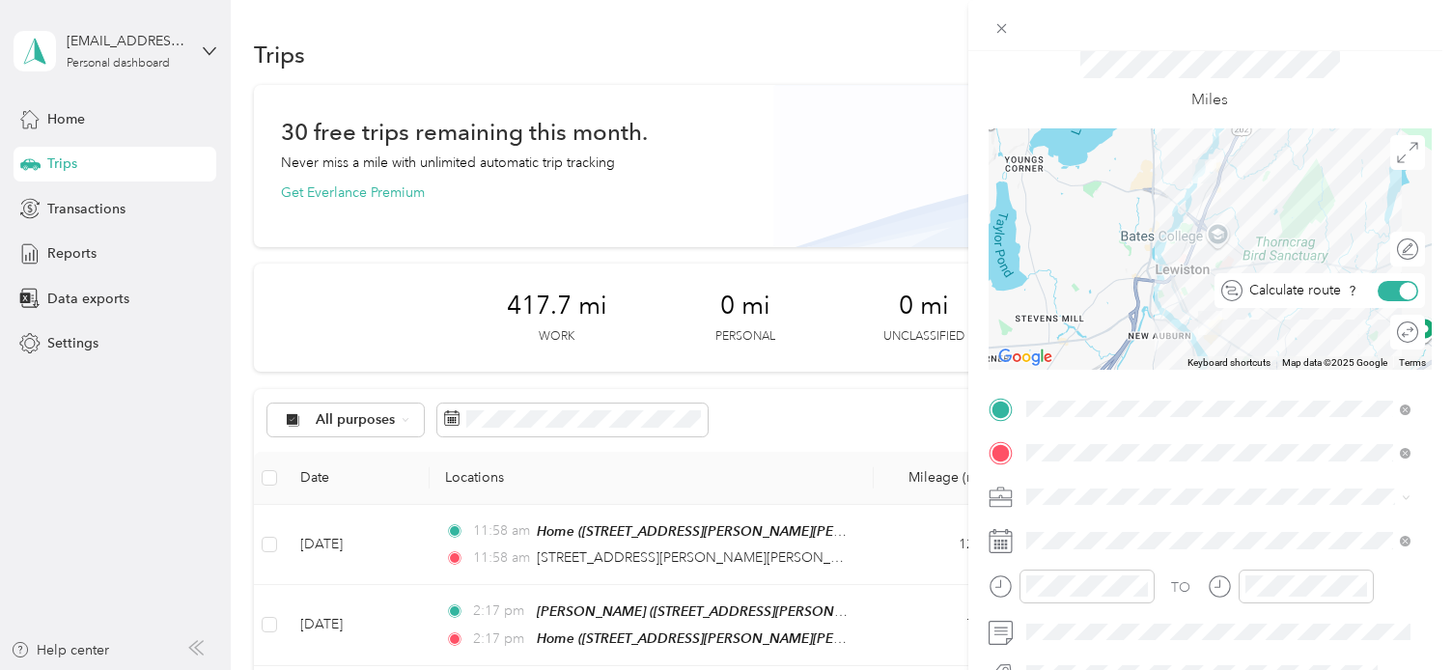
click at [1400, 295] on div at bounding box center [1408, 290] width 17 height 17
click at [1395, 295] on div at bounding box center [1398, 291] width 41 height 20
click at [1394, 337] on div "Round trip" at bounding box center [1382, 333] width 71 height 20
click at [1394, 337] on div at bounding box center [1398, 333] width 41 height 20
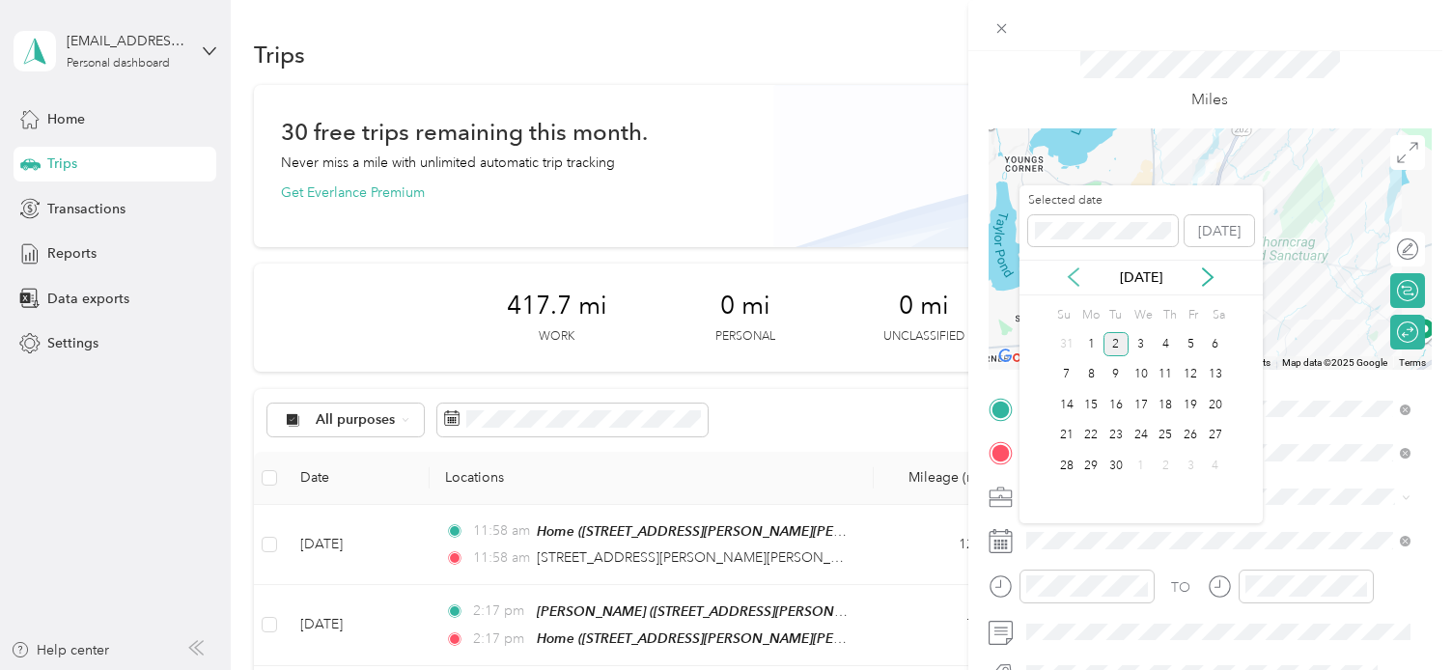
click at [1077, 282] on icon at bounding box center [1073, 276] width 19 height 19
click at [1167, 436] on div "21" at bounding box center [1166, 436] width 25 height 24
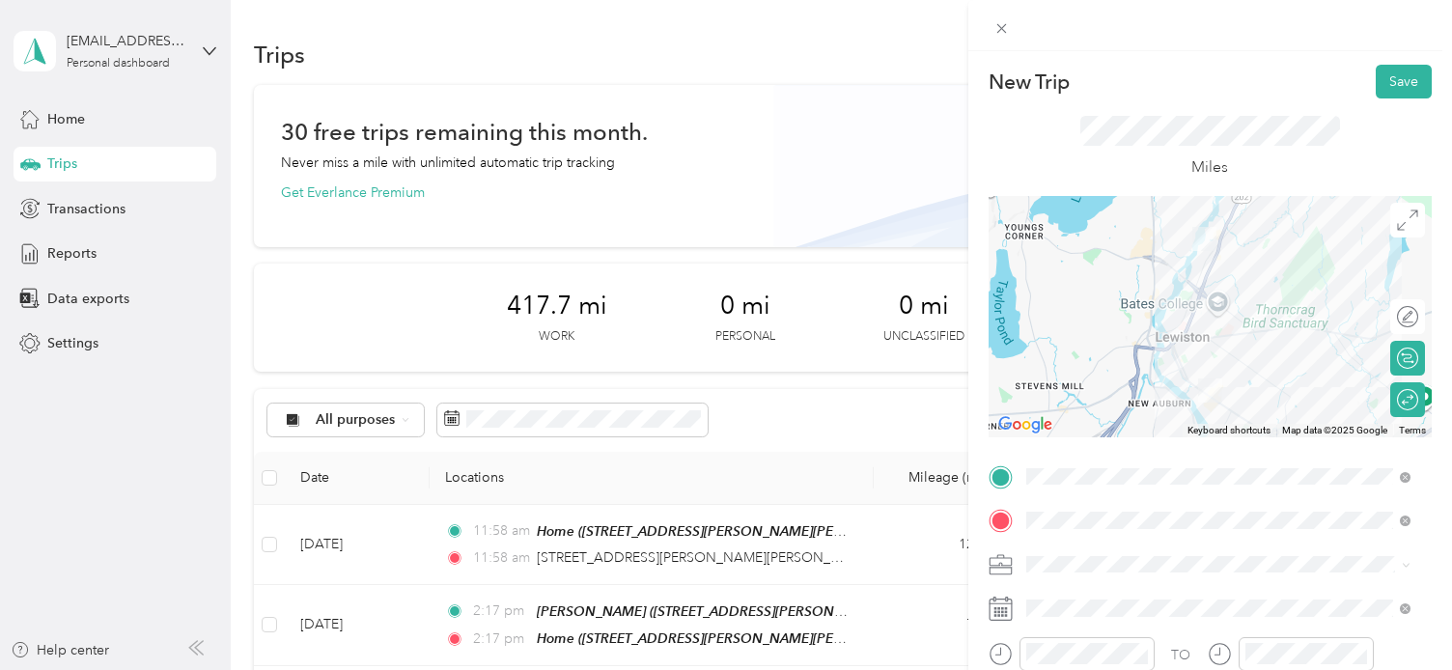
scroll to position [0, 0]
click at [1398, 86] on button "Save" at bounding box center [1404, 82] width 56 height 34
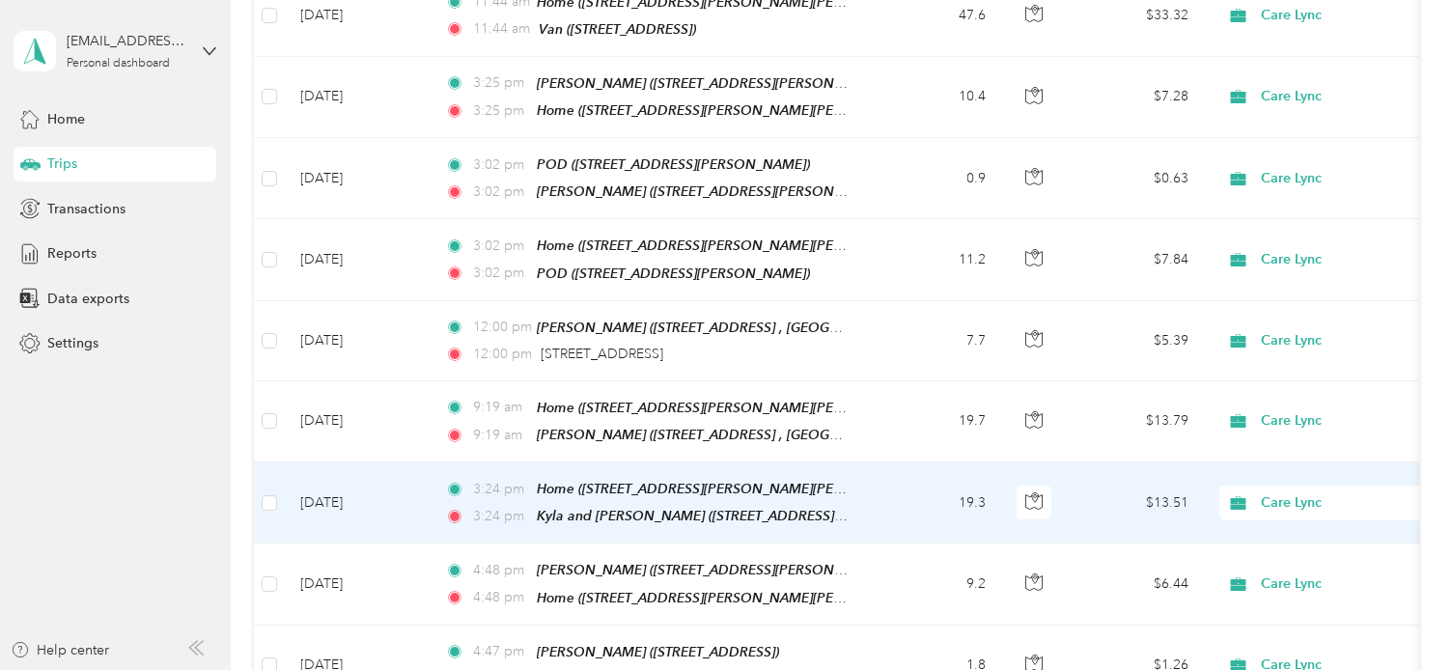
scroll to position [853, 0]
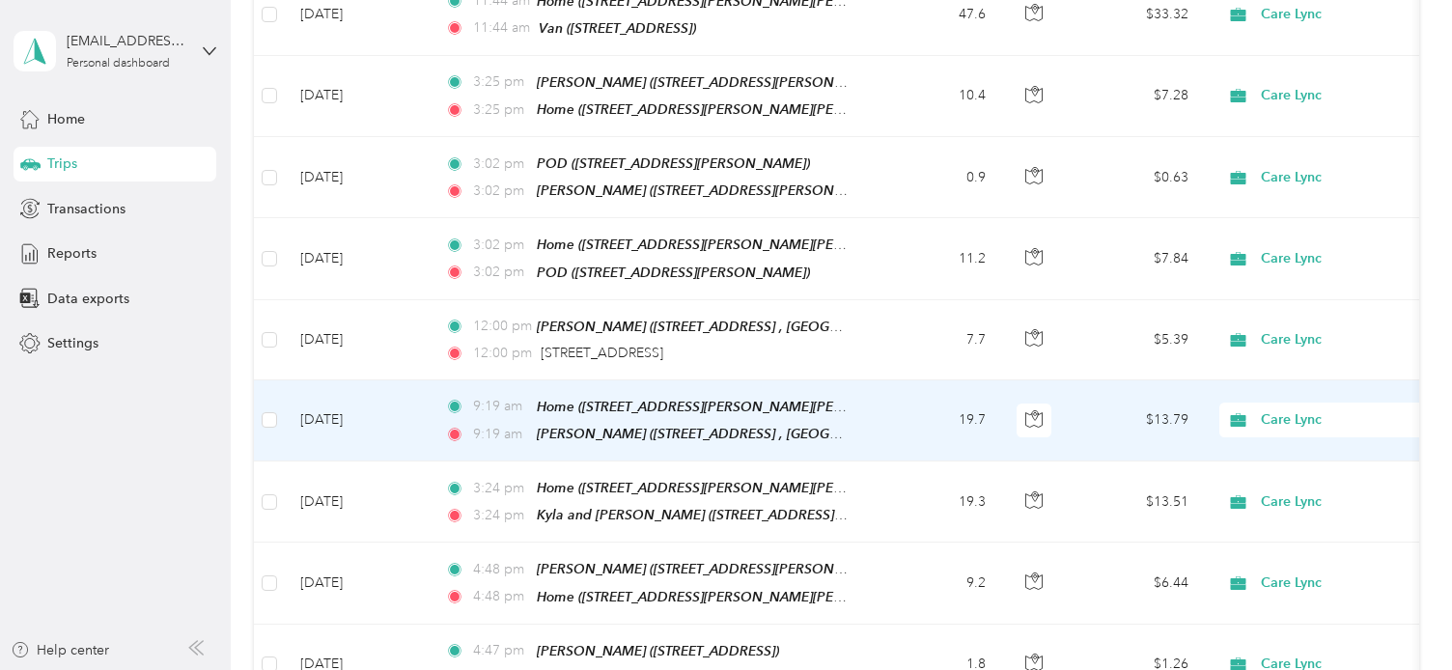
click at [913, 435] on td "19.7" at bounding box center [937, 420] width 127 height 81
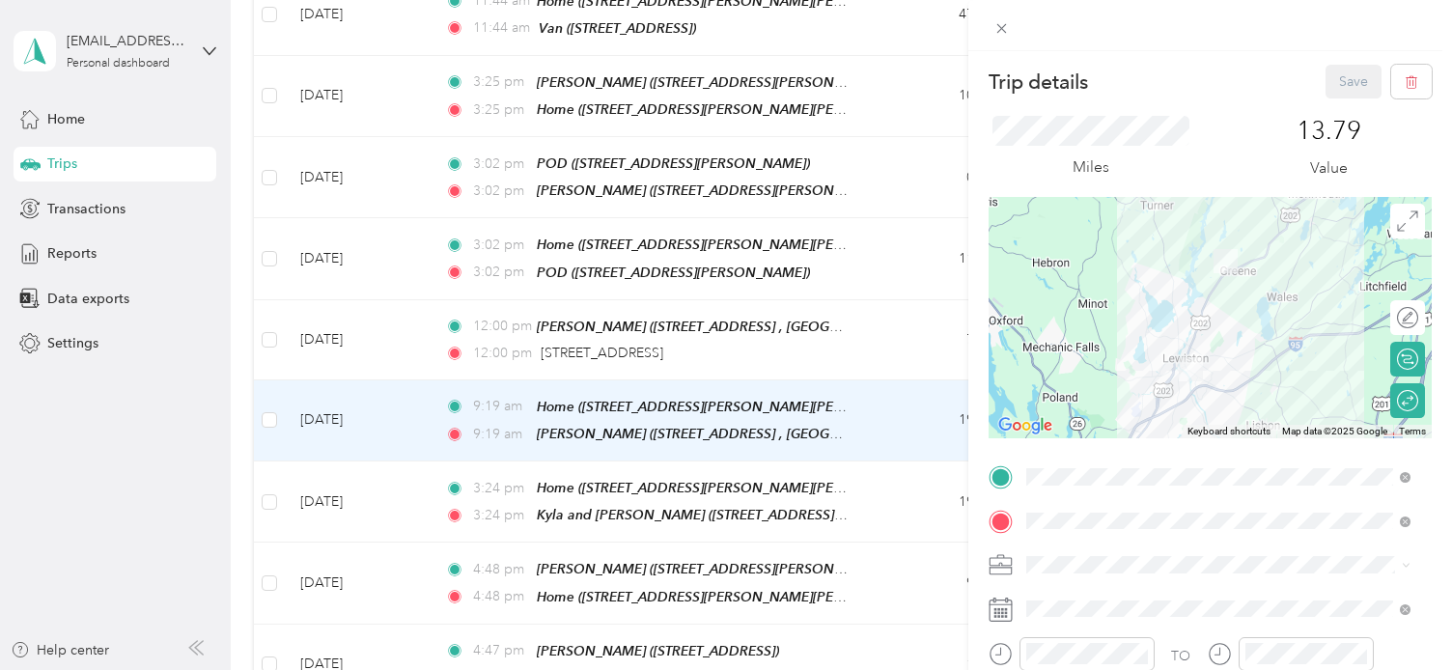
click at [833, 317] on div "Trip details Save This trip cannot be edited because it is either under review,…" at bounding box center [726, 335] width 1452 height 670
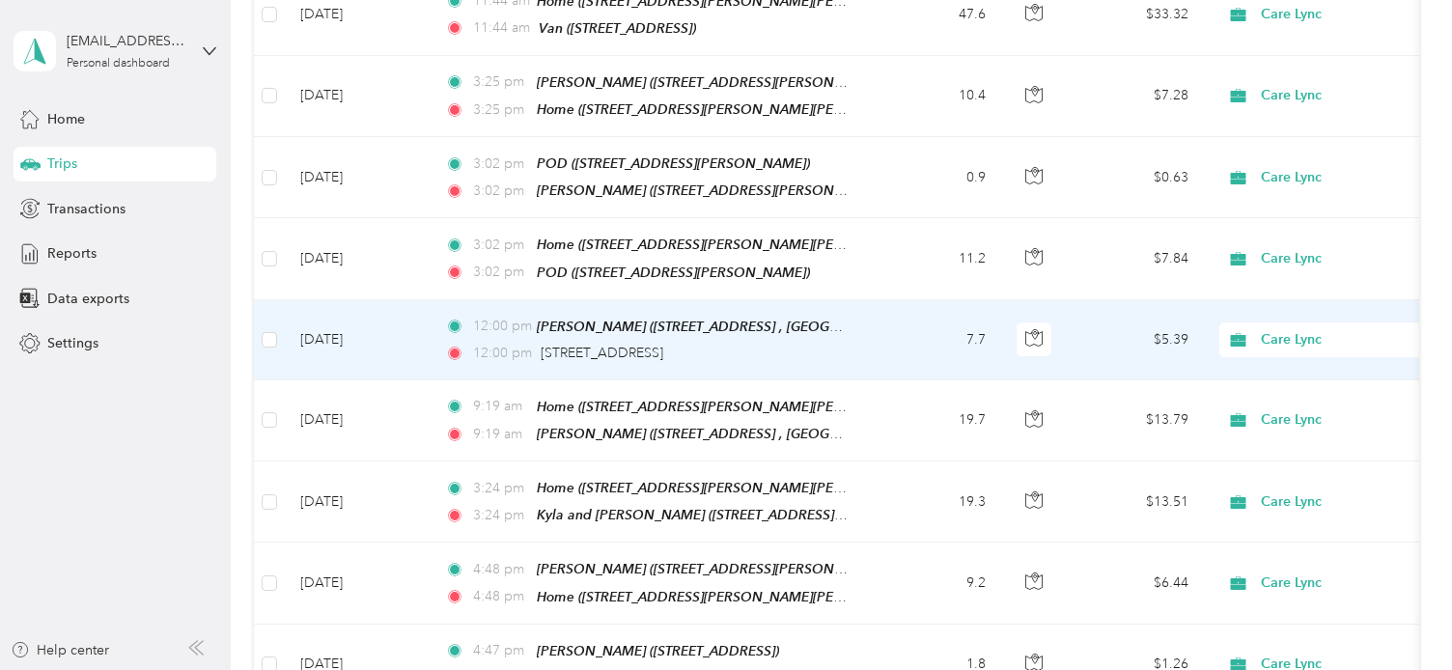
click at [833, 319] on span "[PERSON_NAME] ([STREET_ADDRESS] , [GEOGRAPHIC_DATA], [GEOGRAPHIC_DATA])" at bounding box center [803, 327] width 532 height 16
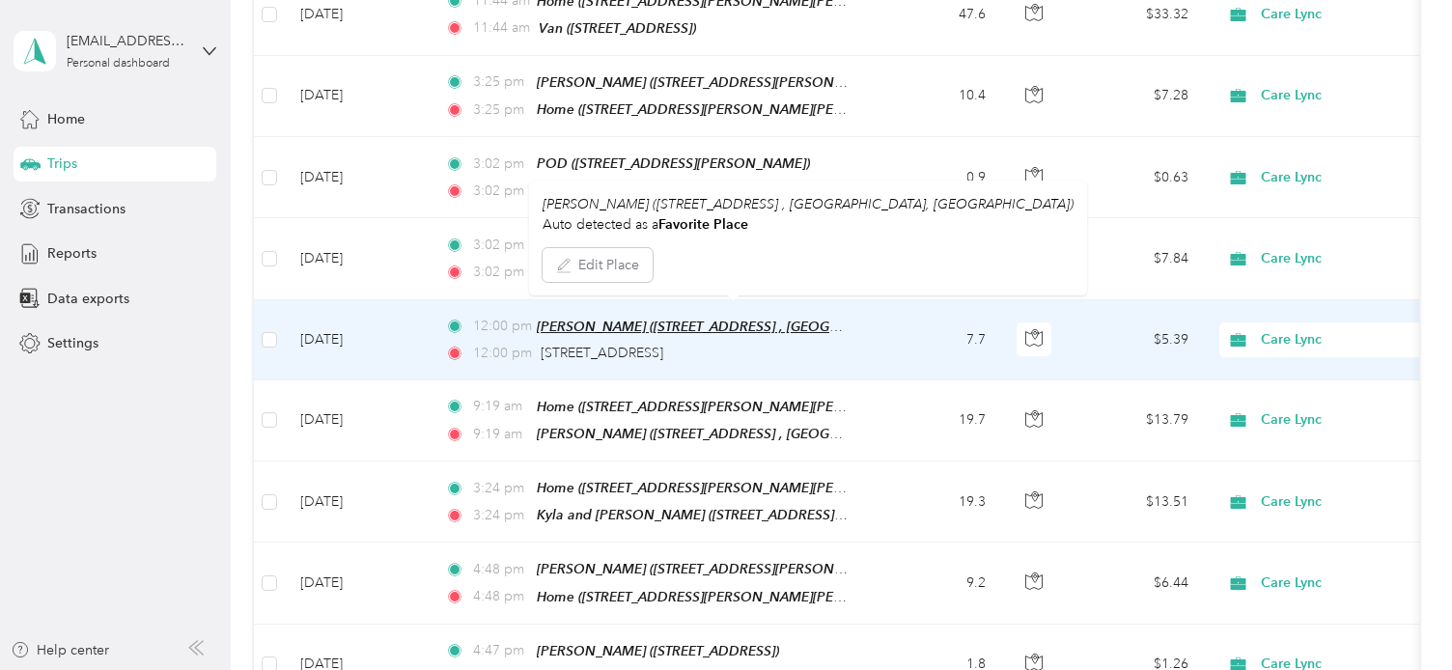
click at [763, 319] on span "[PERSON_NAME] ([STREET_ADDRESS] , [GEOGRAPHIC_DATA], [GEOGRAPHIC_DATA])" at bounding box center [803, 327] width 532 height 16
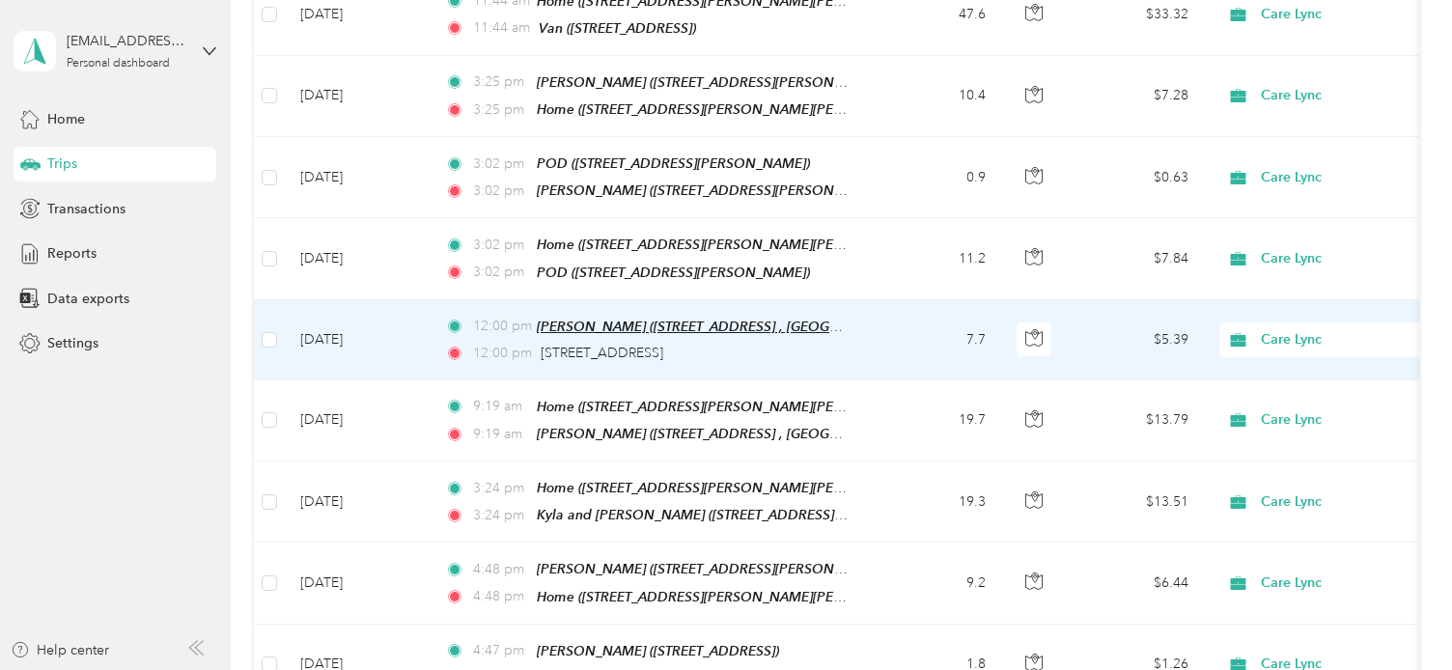
click at [628, 319] on span "[PERSON_NAME] ([STREET_ADDRESS] , [GEOGRAPHIC_DATA], [GEOGRAPHIC_DATA])" at bounding box center [803, 327] width 532 height 16
click at [603, 270] on button "Edit Place" at bounding box center [598, 265] width 110 height 34
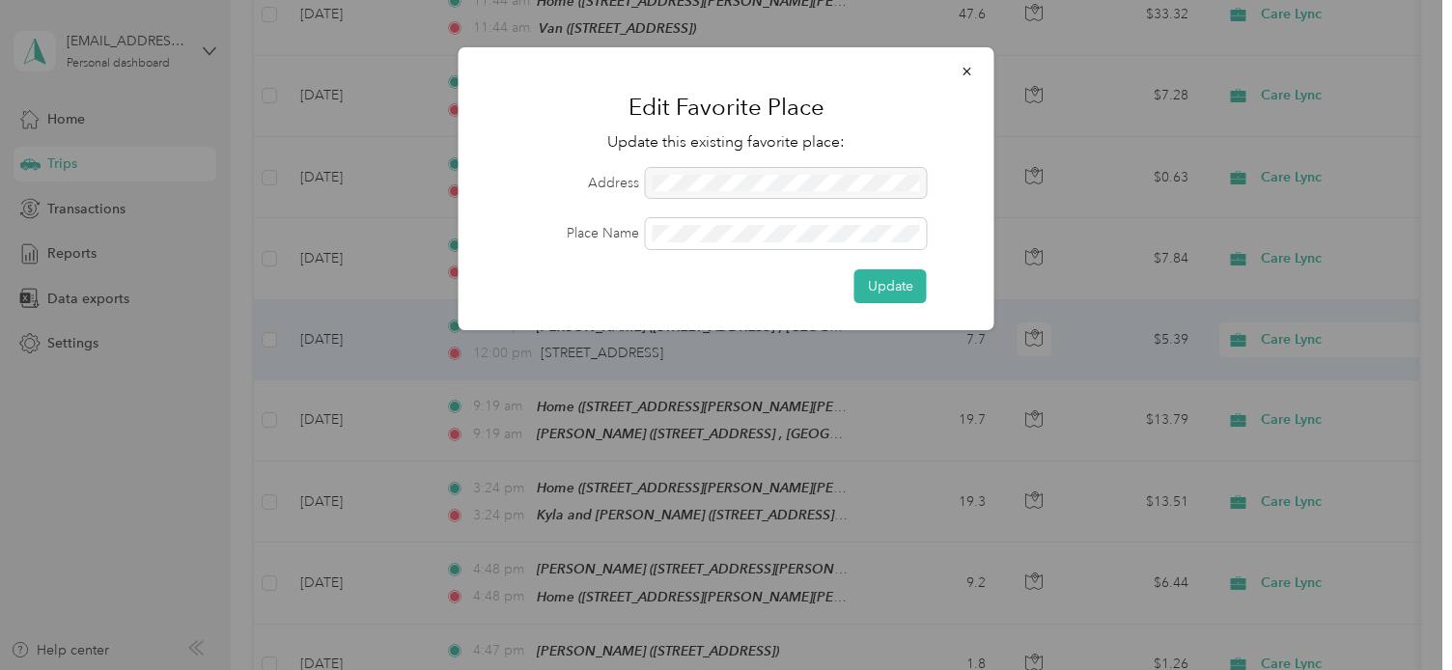
click at [756, 179] on div at bounding box center [786, 183] width 281 height 31
click at [718, 182] on div at bounding box center [786, 183] width 281 height 31
click at [954, 69] on button "button" at bounding box center [967, 71] width 41 height 34
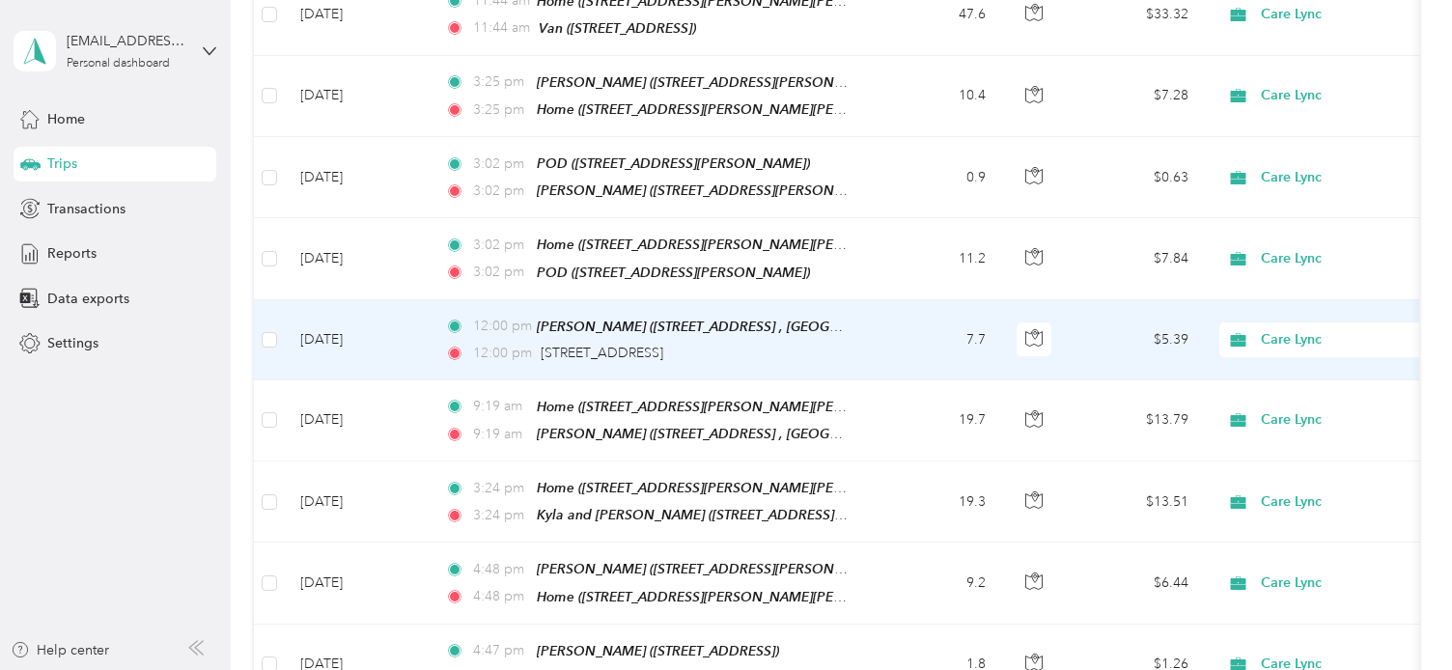
click at [829, 343] on div "12:00 pm [STREET_ADDRESS]" at bounding box center [648, 353] width 406 height 21
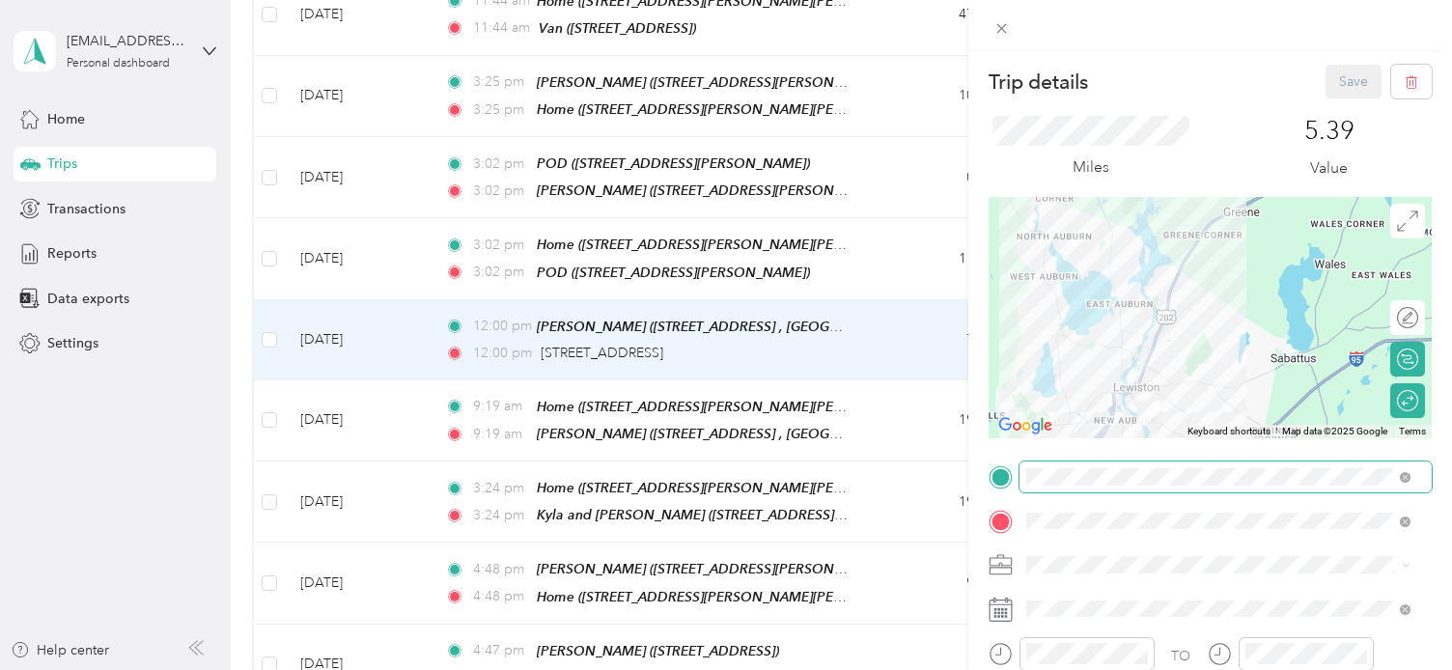
click at [1404, 484] on span at bounding box center [1226, 477] width 412 height 31
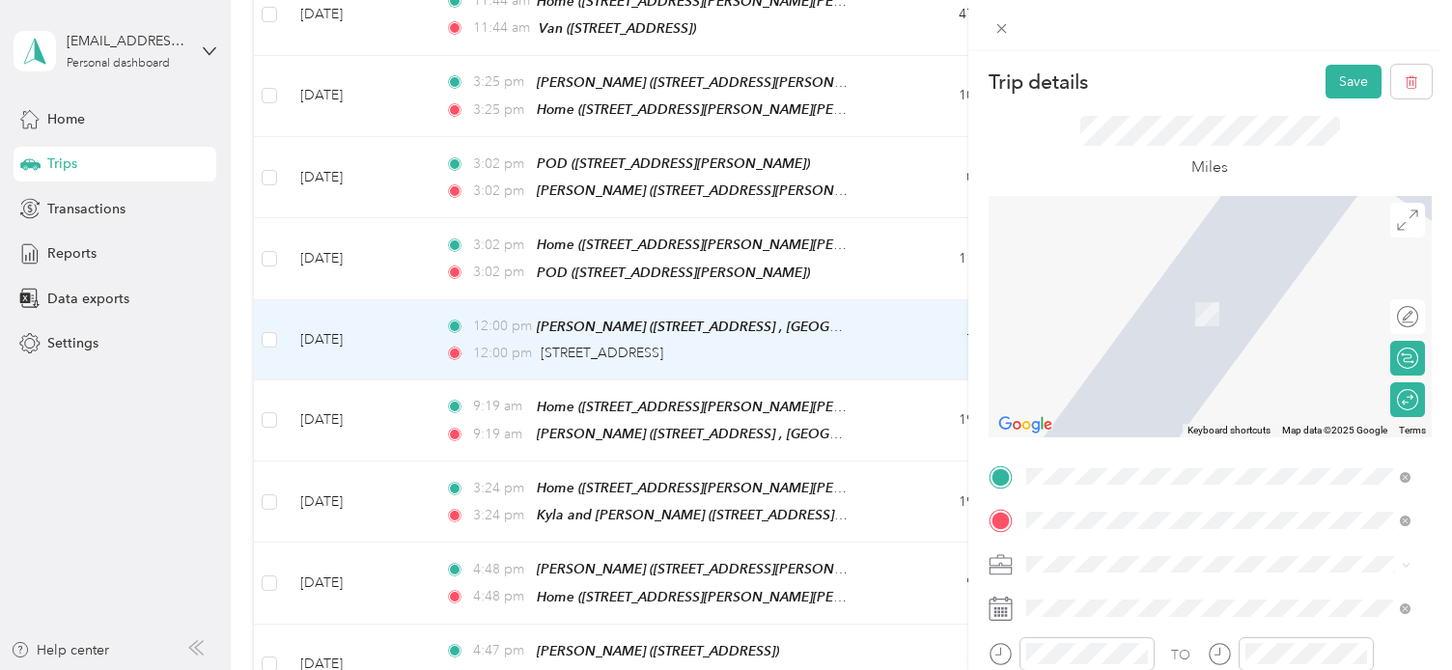
click at [1161, 256] on div "Home [STREET_ADDRESS][PERSON_NAME][PERSON_NAME]" at bounding box center [1233, 269] width 342 height 61
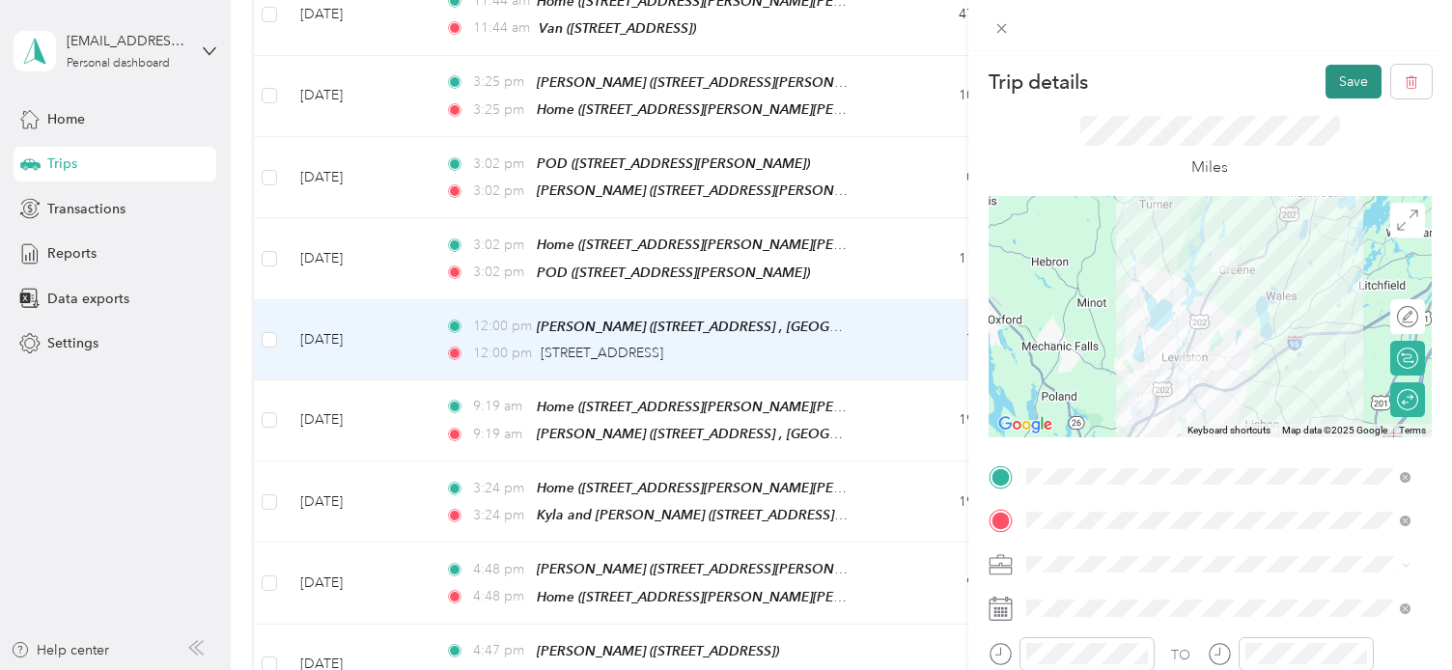
click at [1345, 84] on button "Save" at bounding box center [1354, 82] width 56 height 34
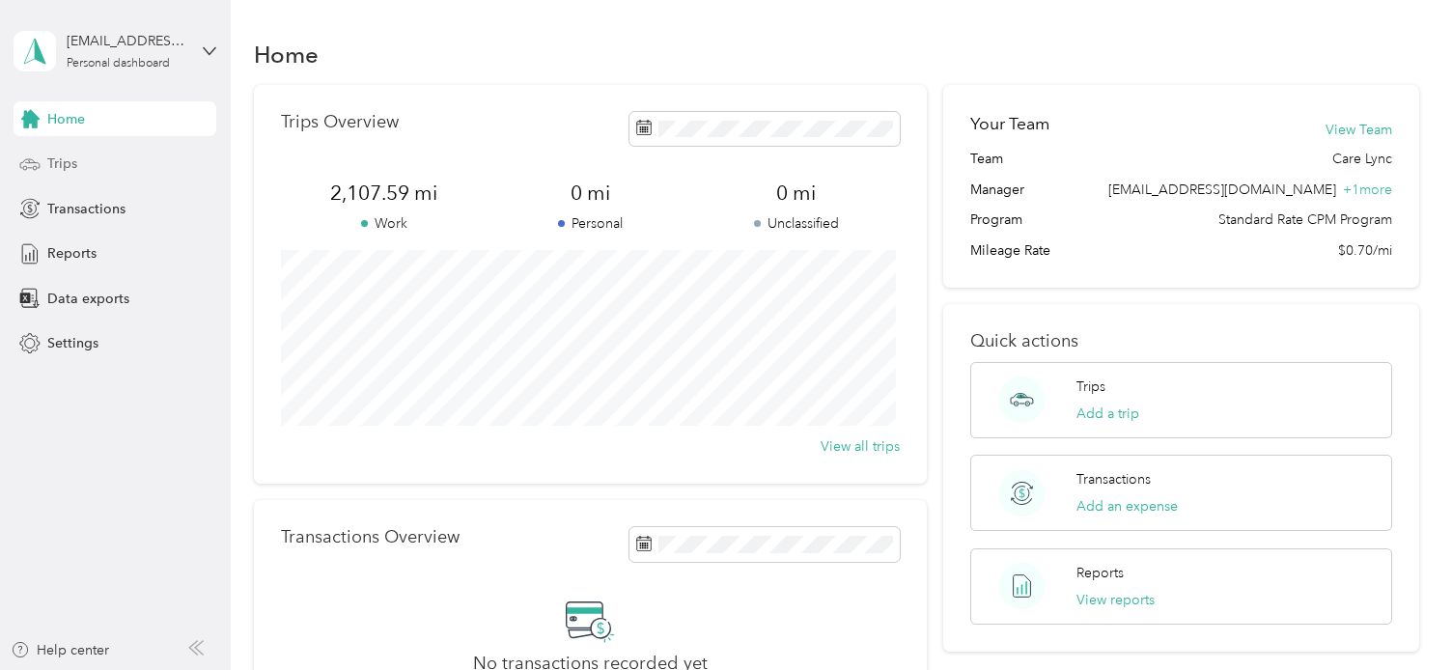
click at [131, 166] on div "Trips" at bounding box center [115, 164] width 203 height 35
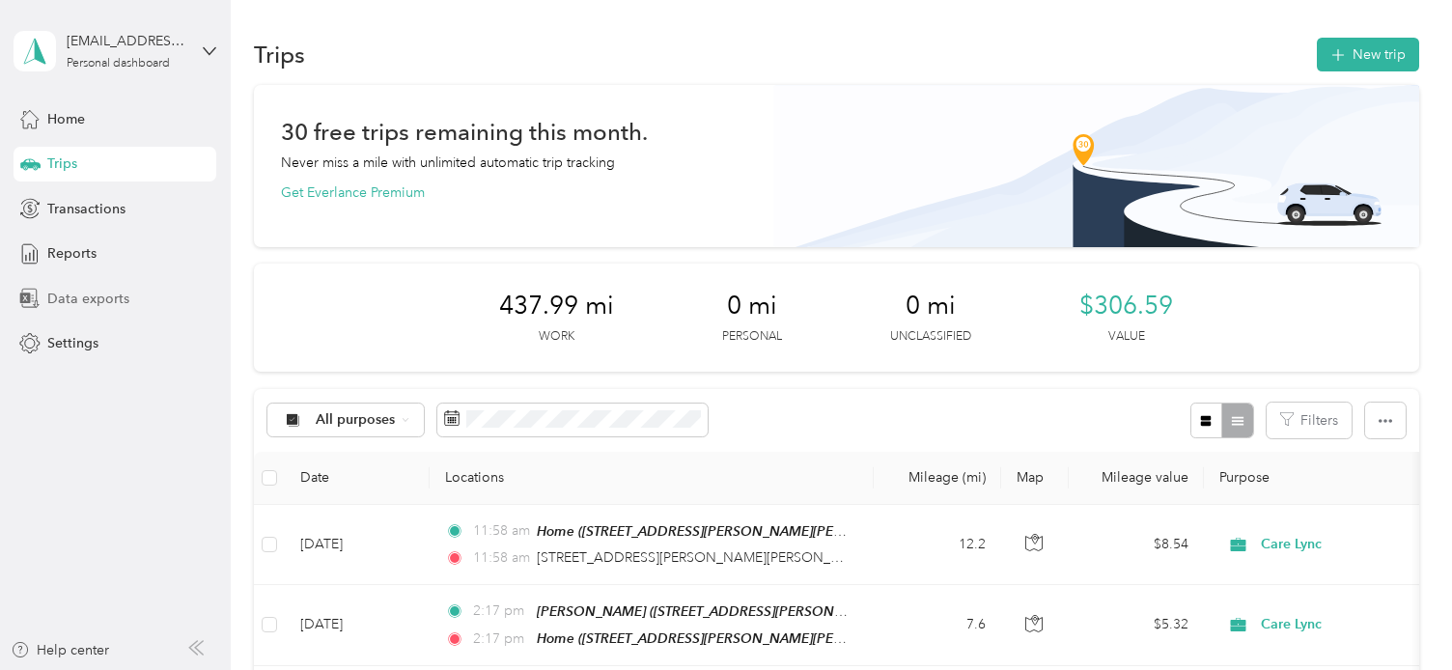
click at [100, 310] on div "Data exports" at bounding box center [115, 298] width 203 height 35
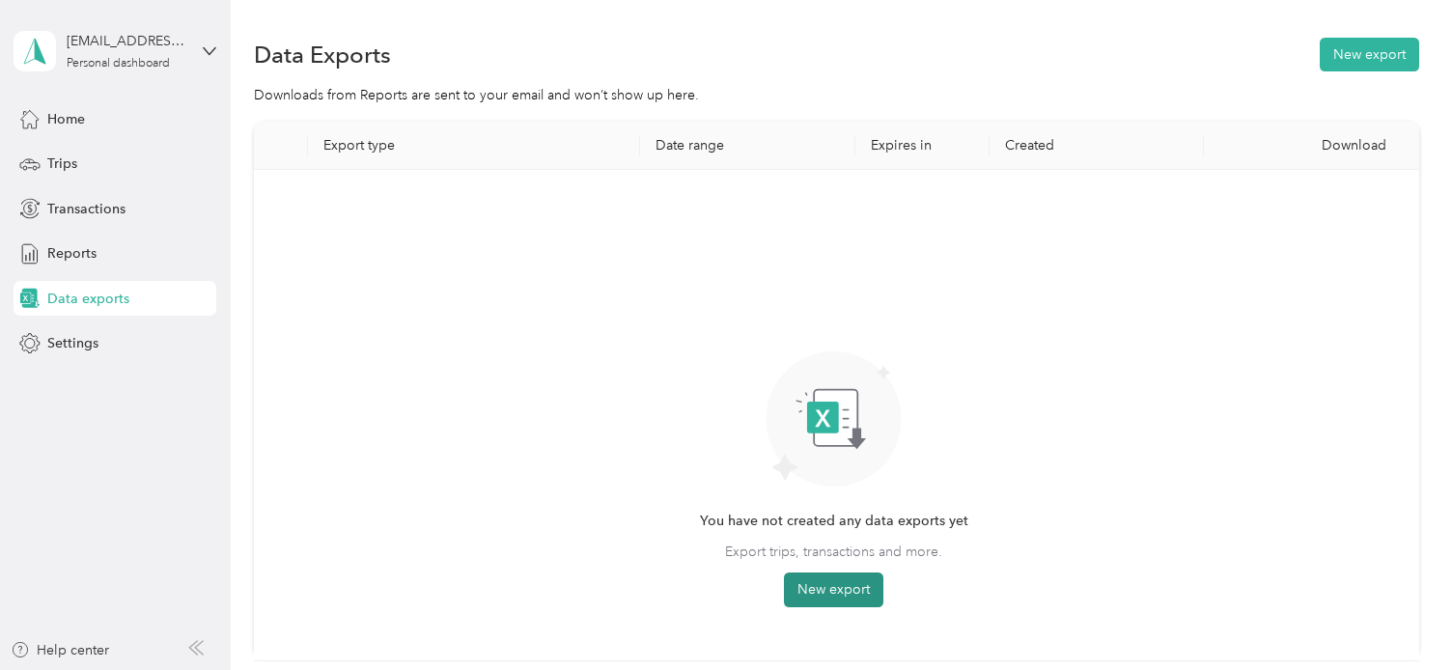
click at [838, 590] on button "New export" at bounding box center [833, 590] width 99 height 35
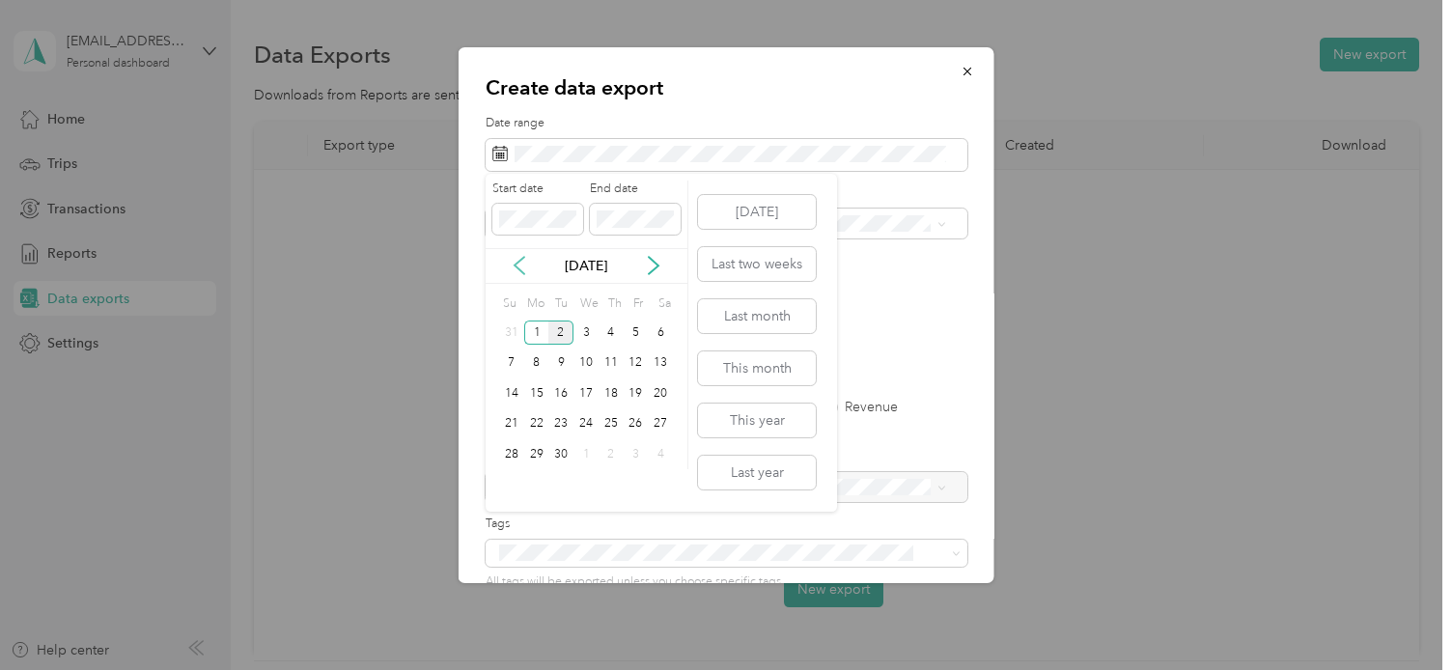
click at [525, 266] on icon at bounding box center [519, 265] width 19 height 19
click at [644, 337] on div "1" at bounding box center [636, 333] width 25 height 24
click at [516, 484] on div "31" at bounding box center [511, 485] width 25 height 24
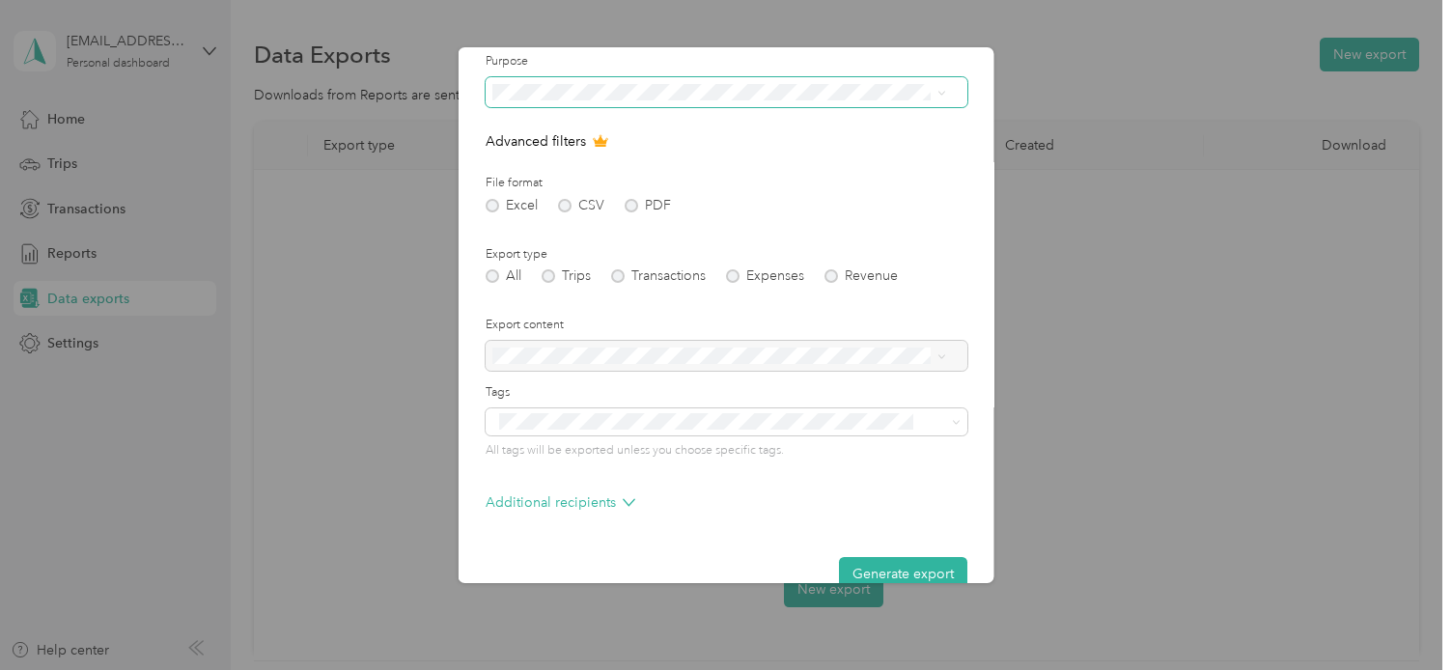
scroll to position [165, 0]
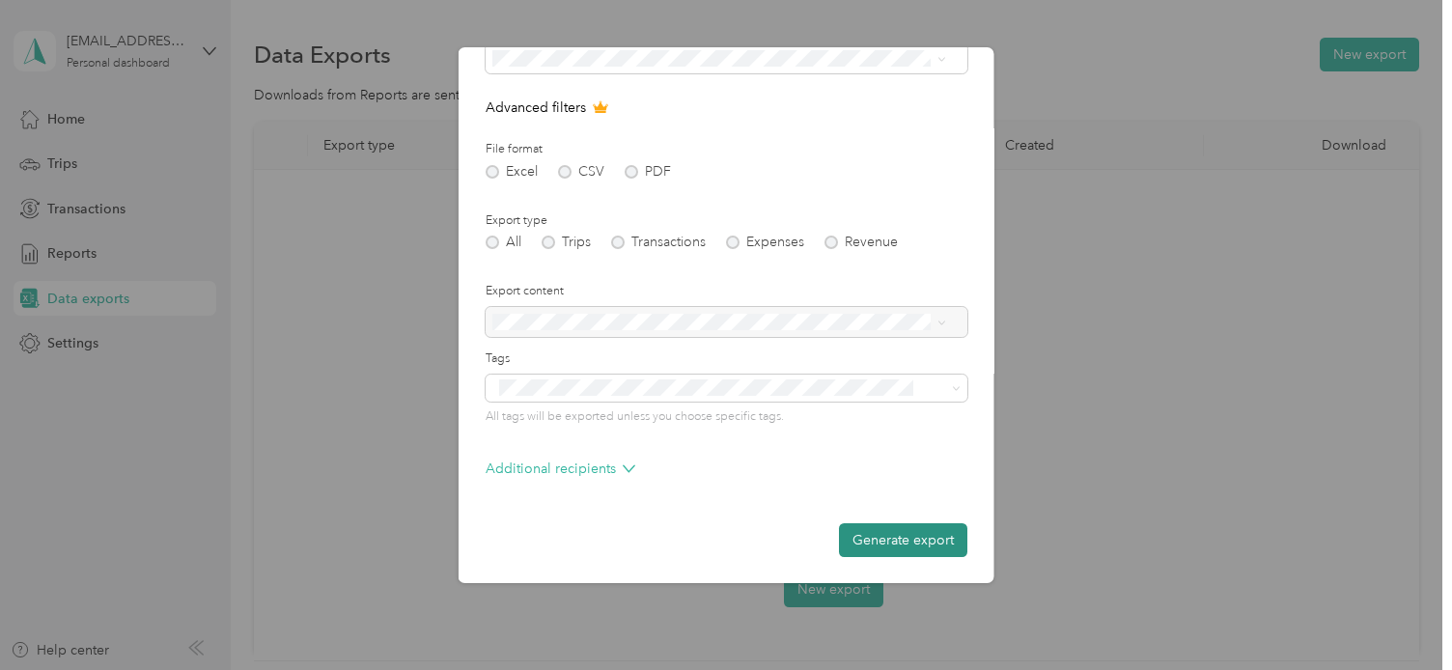
click at [906, 545] on button "Generate export" at bounding box center [903, 540] width 128 height 34
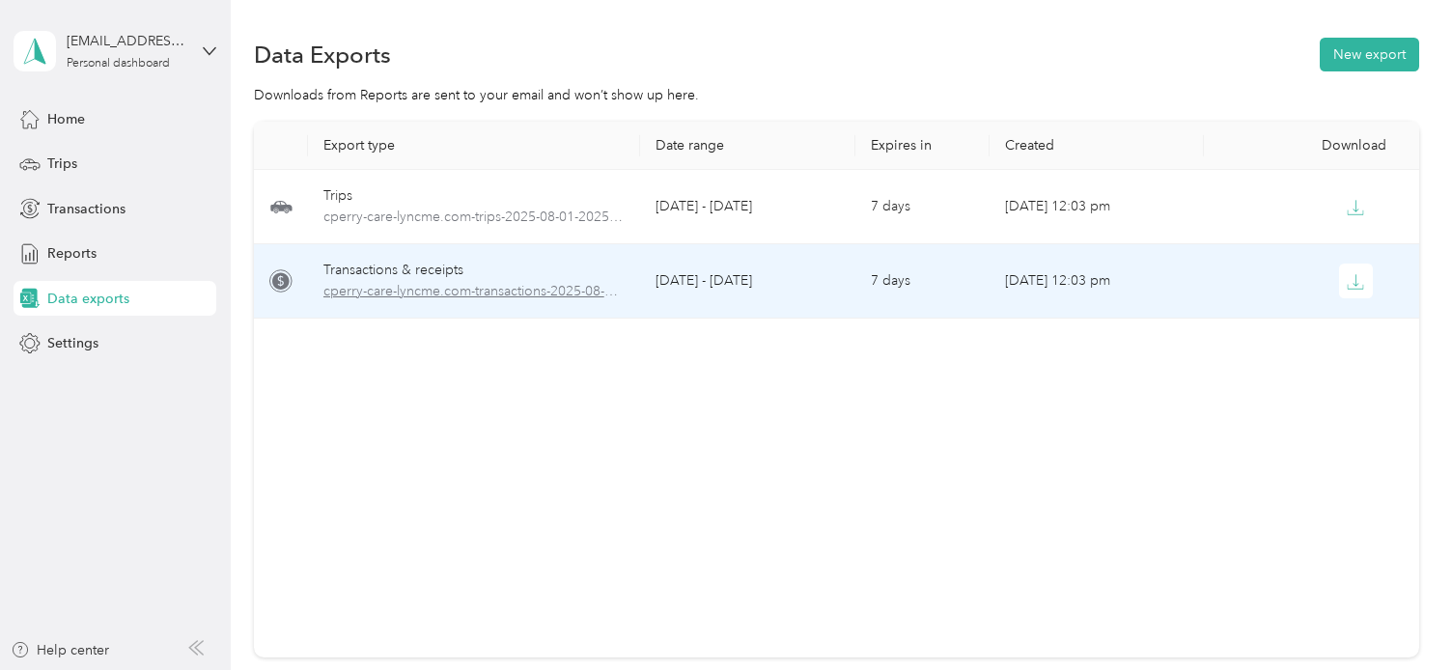
click at [567, 295] on span "cperry-care-lyncme.com-transactions-2025-08-01-2025-08-31.xlsx" at bounding box center [474, 291] width 302 height 21
click at [551, 281] on span "cperry-care-lyncme.com-transactions-2025-08-01-2025-08-31.xlsx" at bounding box center [474, 291] width 302 height 21
click at [449, 269] on div "Transactions & receipts" at bounding box center [474, 270] width 302 height 21
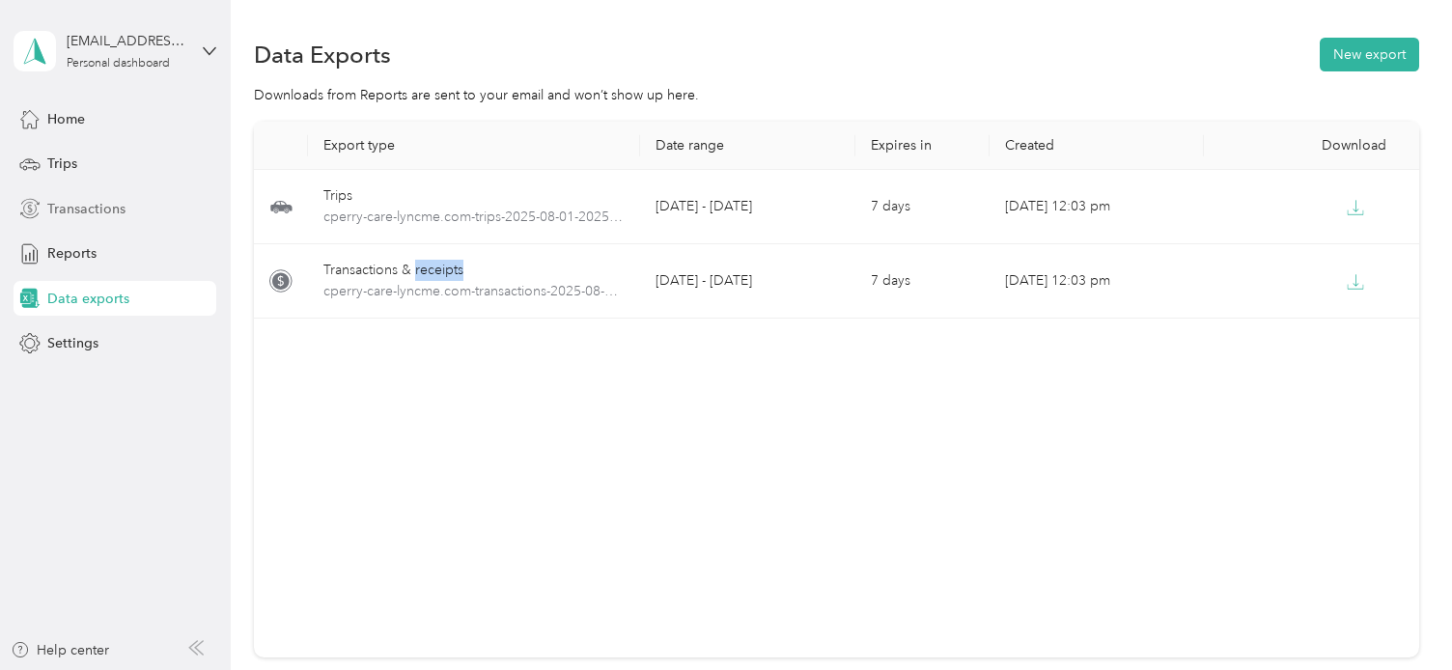
click at [94, 207] on span "Transactions" at bounding box center [86, 209] width 78 height 20
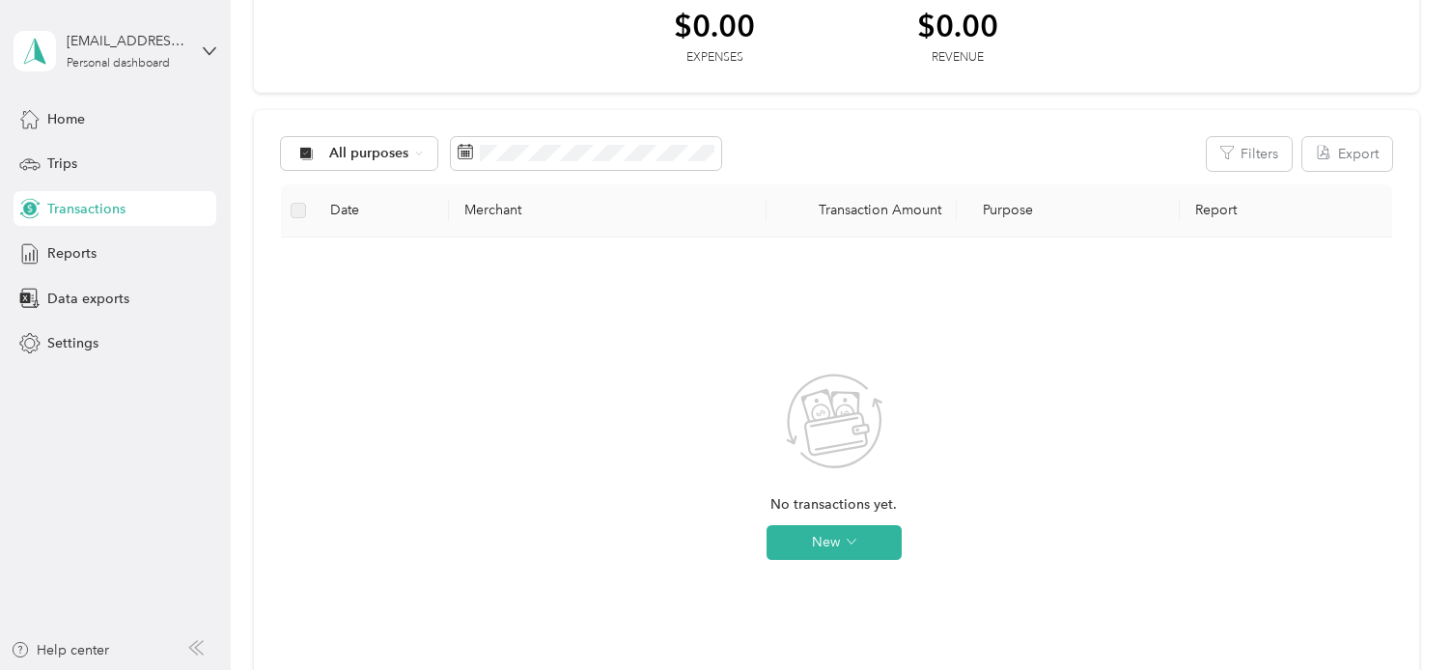
scroll to position [116, 0]
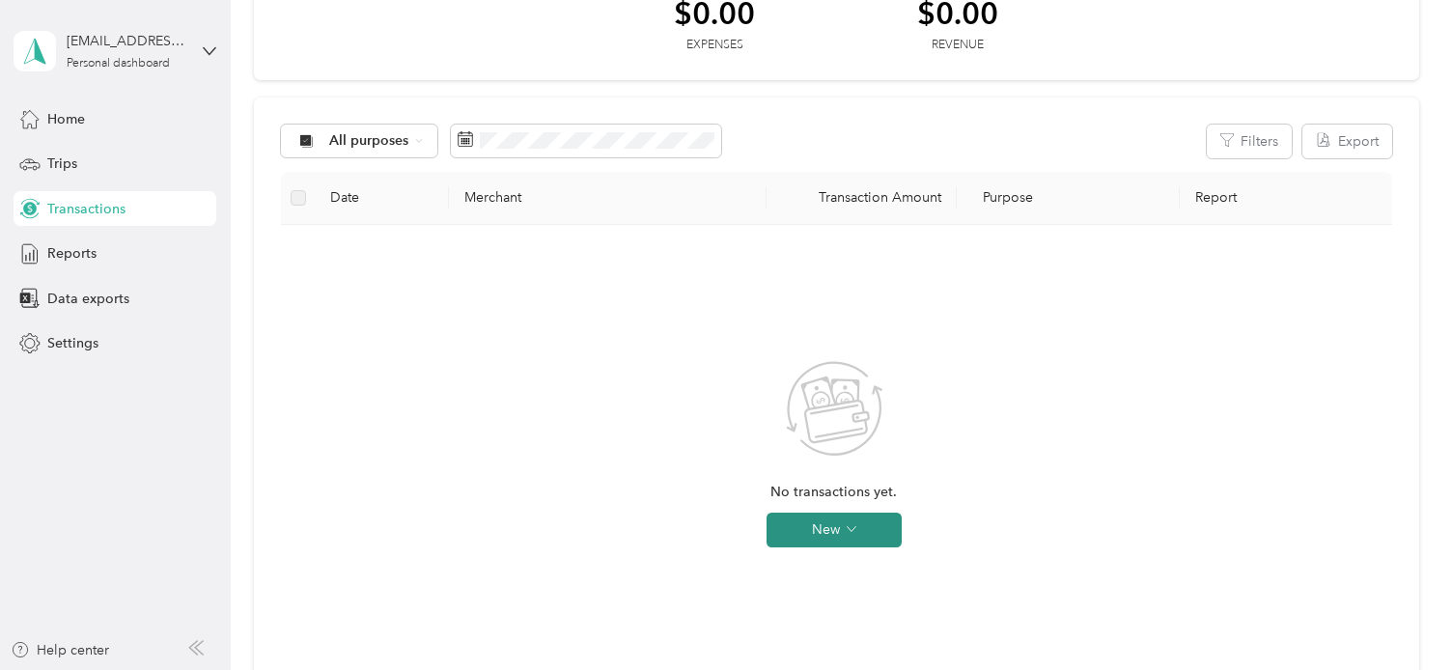
click at [853, 520] on button "New" at bounding box center [834, 530] width 135 height 35
click at [848, 573] on span "Expense" at bounding box center [861, 566] width 52 height 20
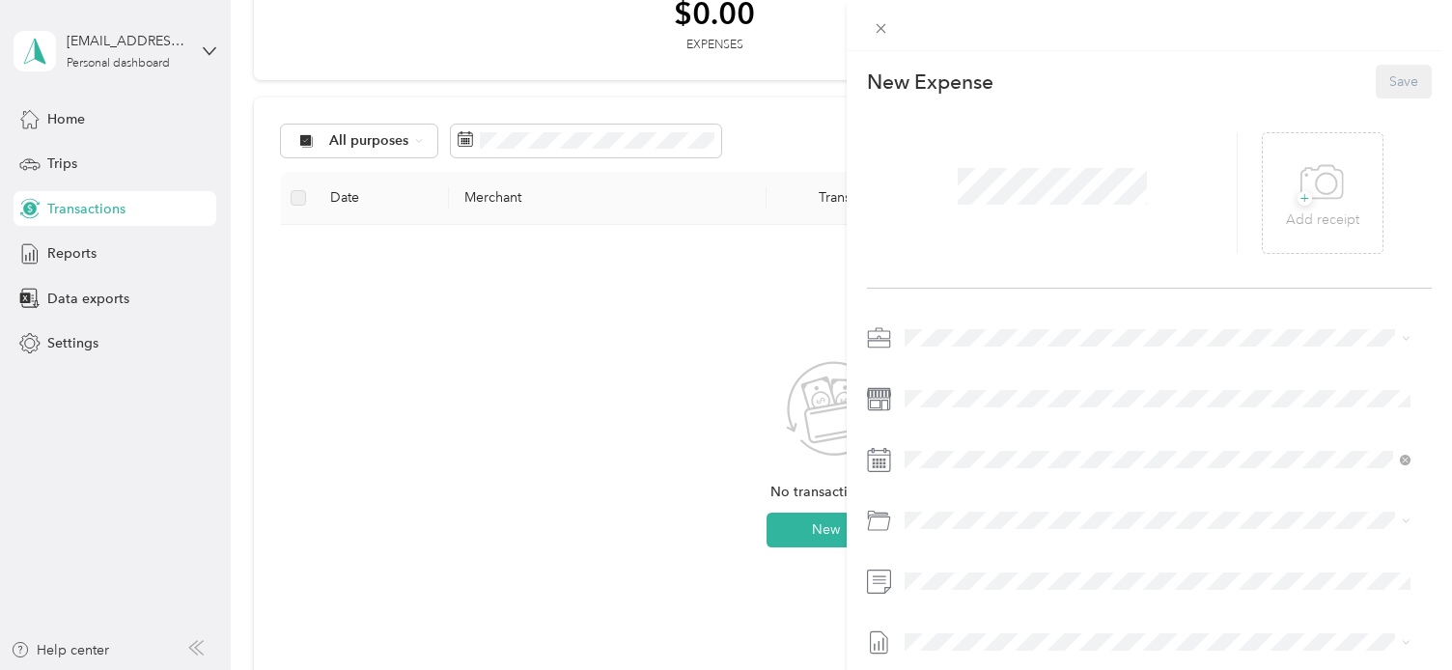
click at [574, 407] on div "This expense cannot be edited because it is either under review, approved, or p…" at bounding box center [726, 335] width 1452 height 670
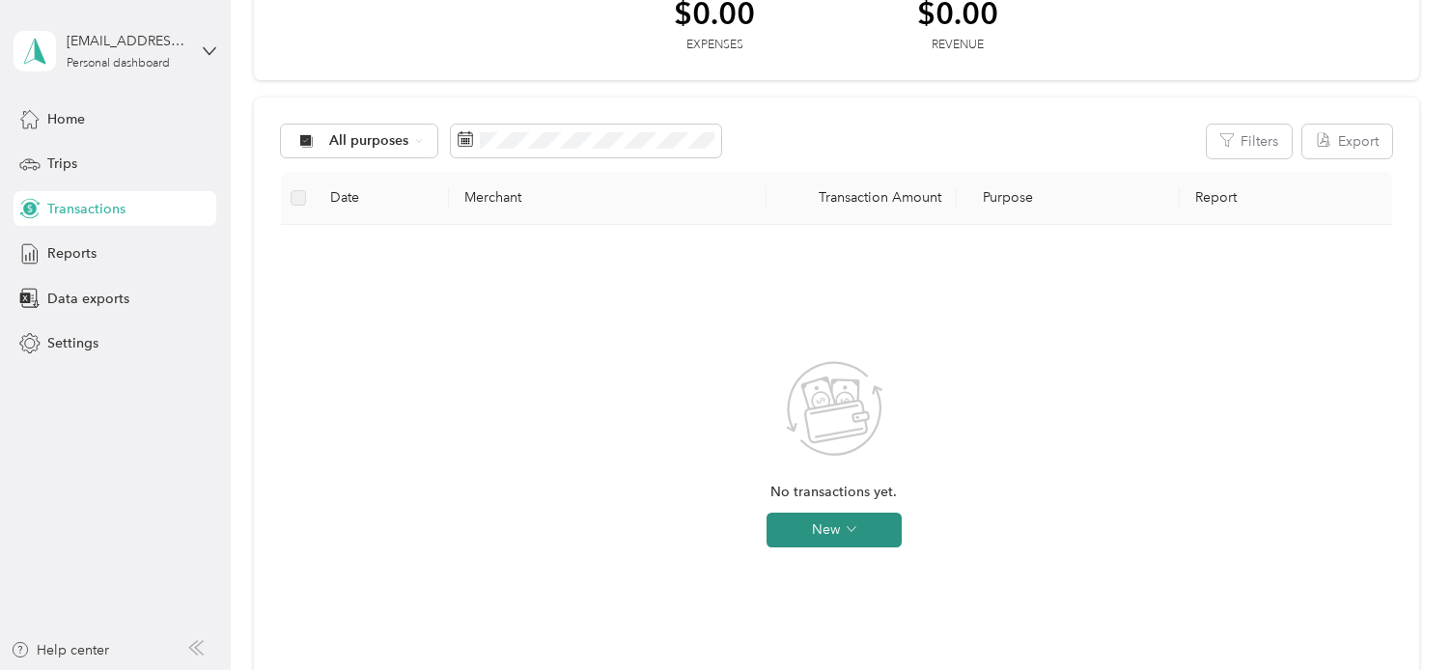
click at [799, 534] on button "New" at bounding box center [834, 530] width 135 height 35
click at [863, 571] on span "Expense" at bounding box center [861, 566] width 52 height 20
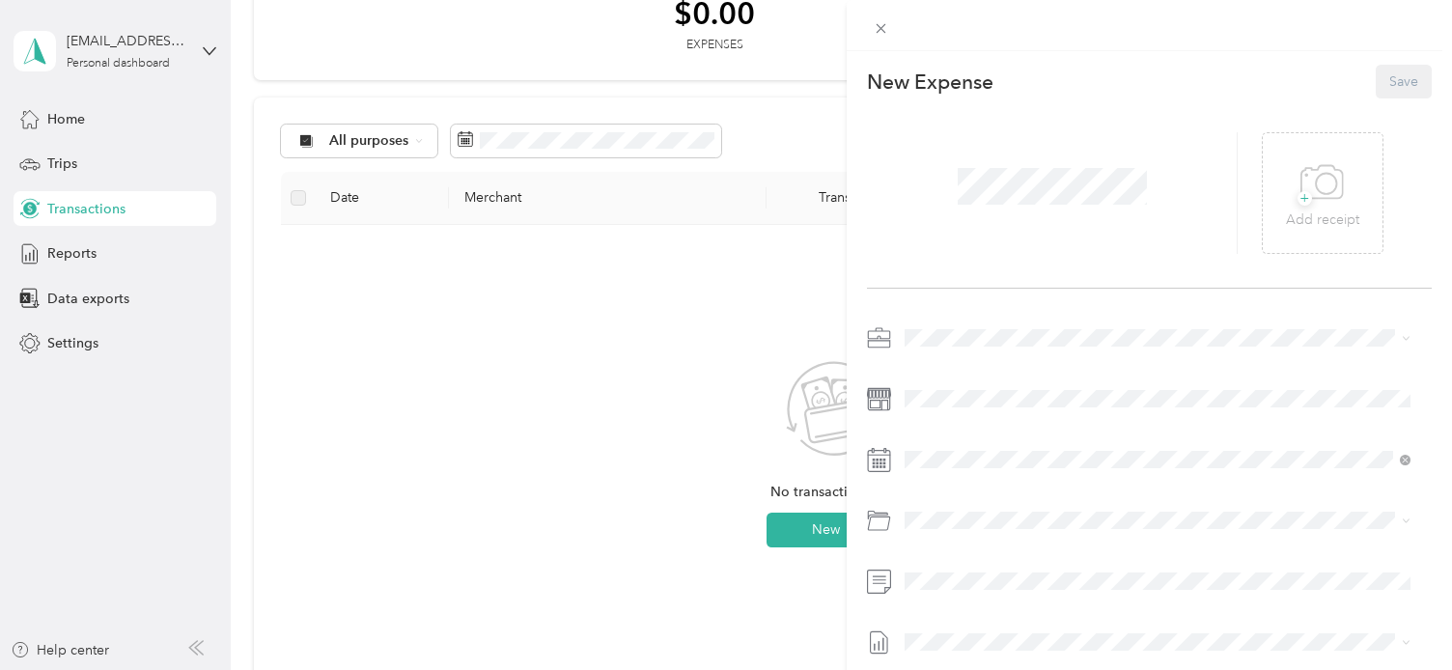
click at [572, 329] on div "This expense cannot be edited because it is either under review, approved, or p…" at bounding box center [726, 335] width 1452 height 670
